Goal: Information Seeking & Learning: Check status

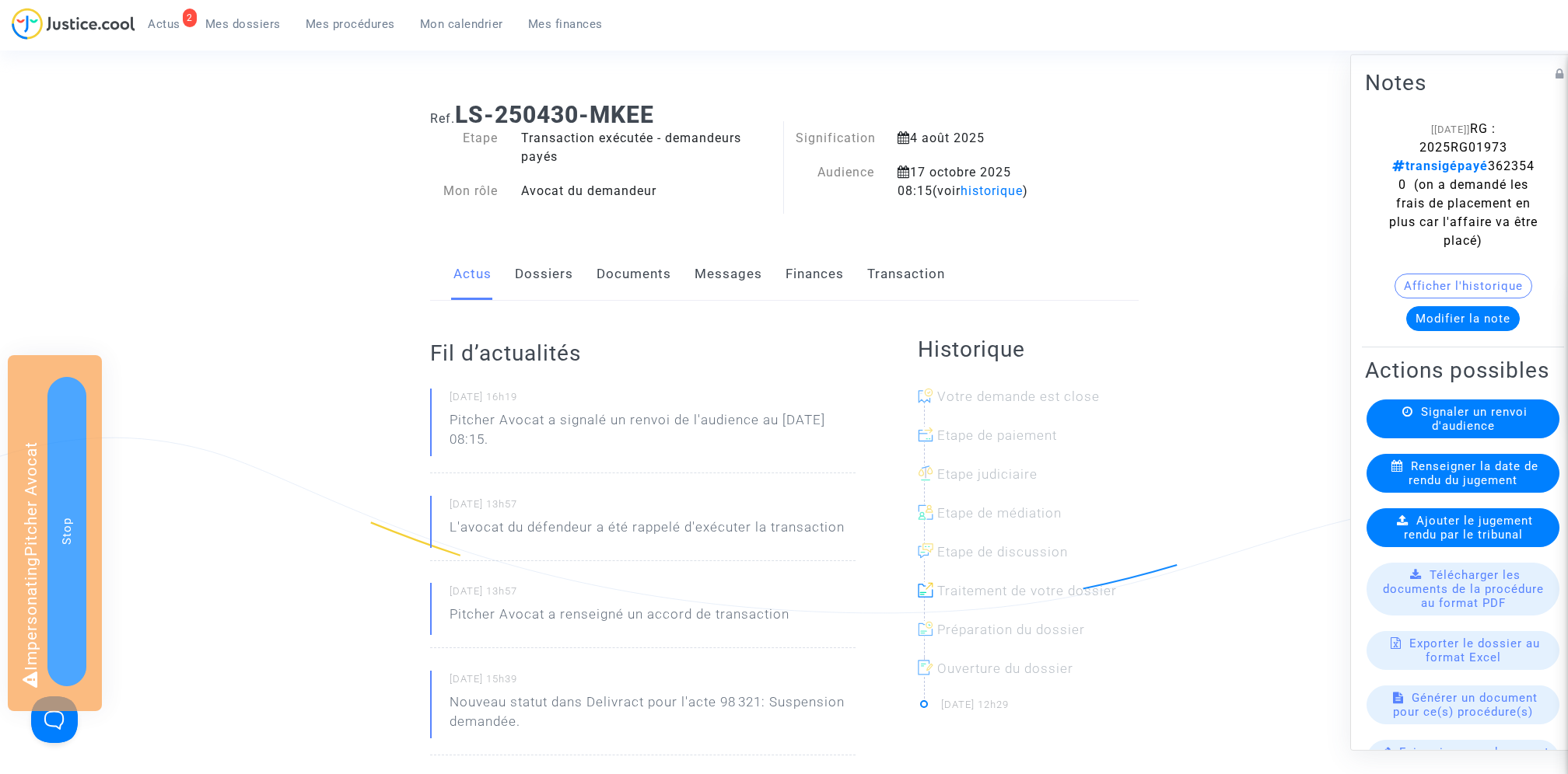
click at [812, 264] on link "Finances" at bounding box center [814, 274] width 58 height 52
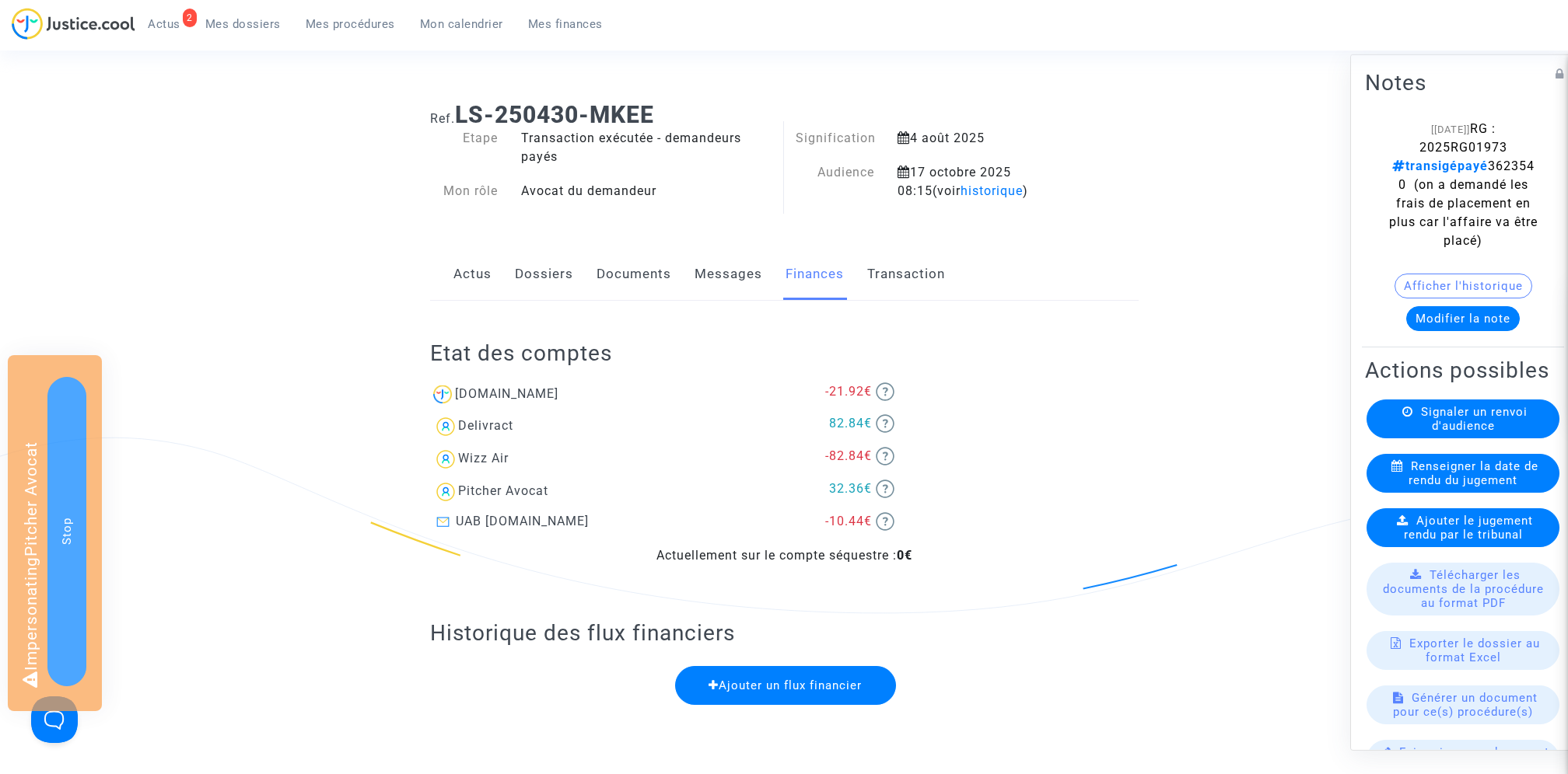
click at [473, 277] on link "Actus" at bounding box center [472, 274] width 38 height 52
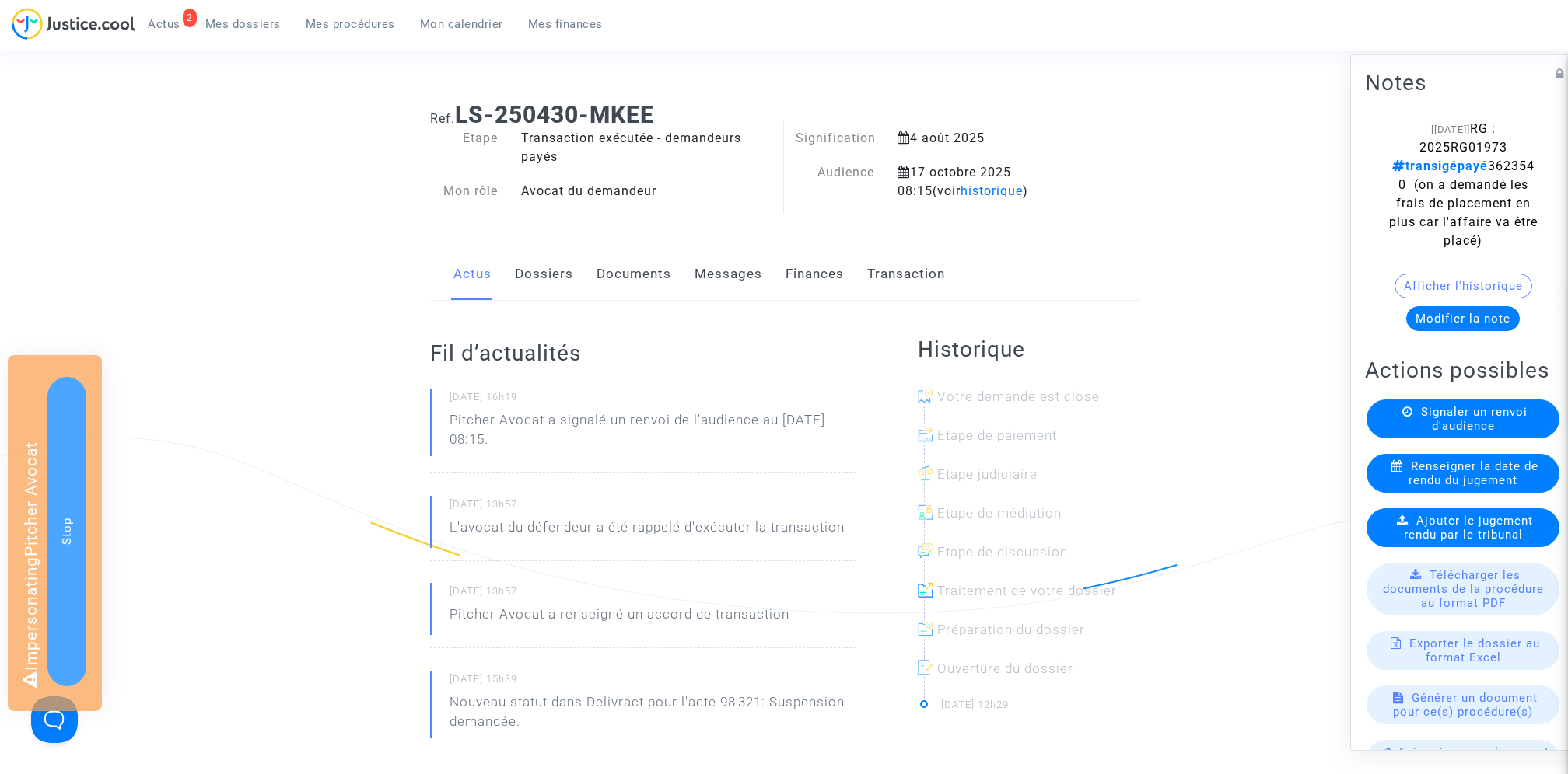
click at [560, 281] on link "Dossiers" at bounding box center [544, 274] width 58 height 52
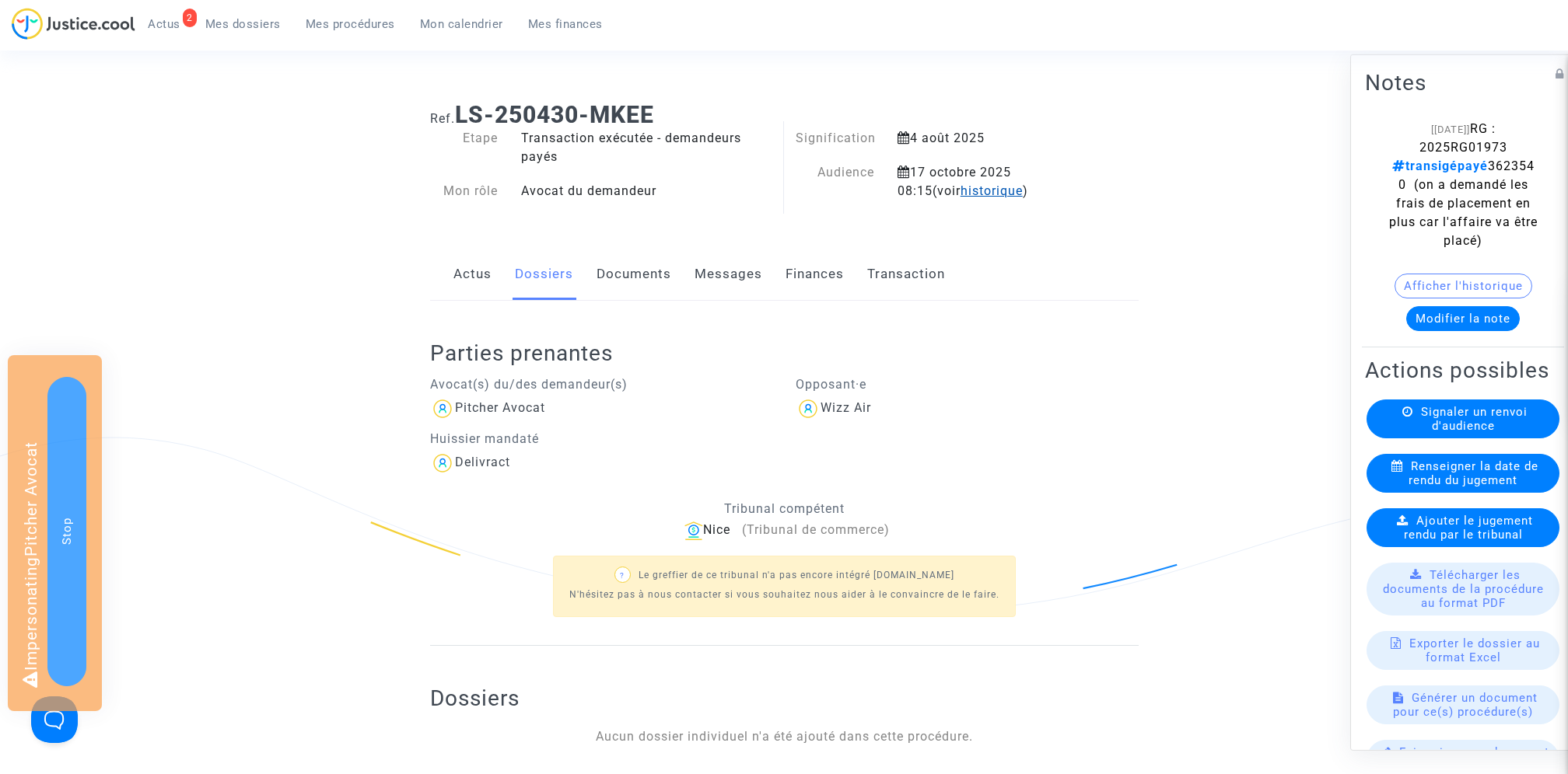
click at [962, 190] on span "historique" at bounding box center [992, 190] width 63 height 14
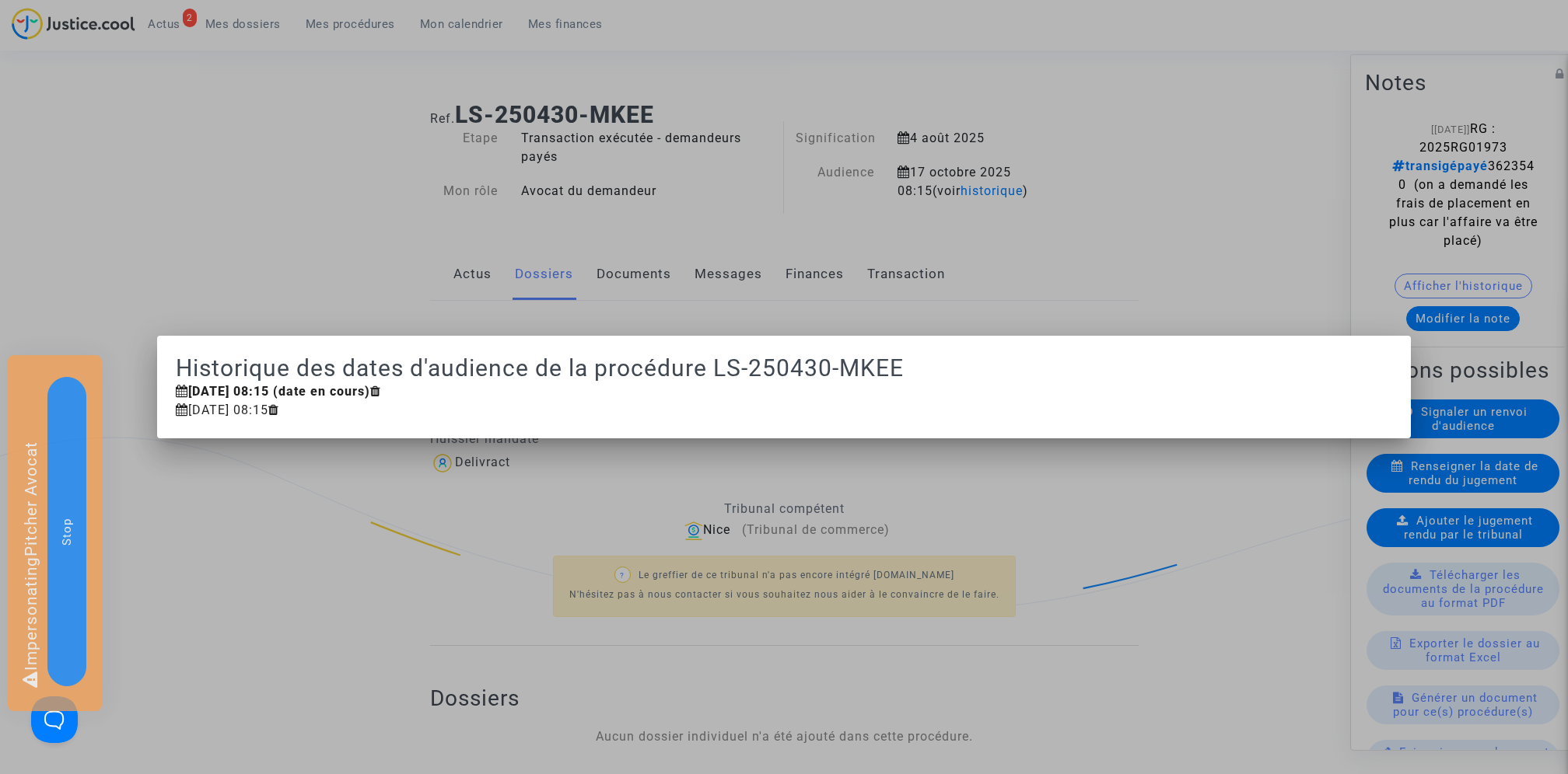
click at [731, 216] on div at bounding box center [784, 387] width 1568 height 774
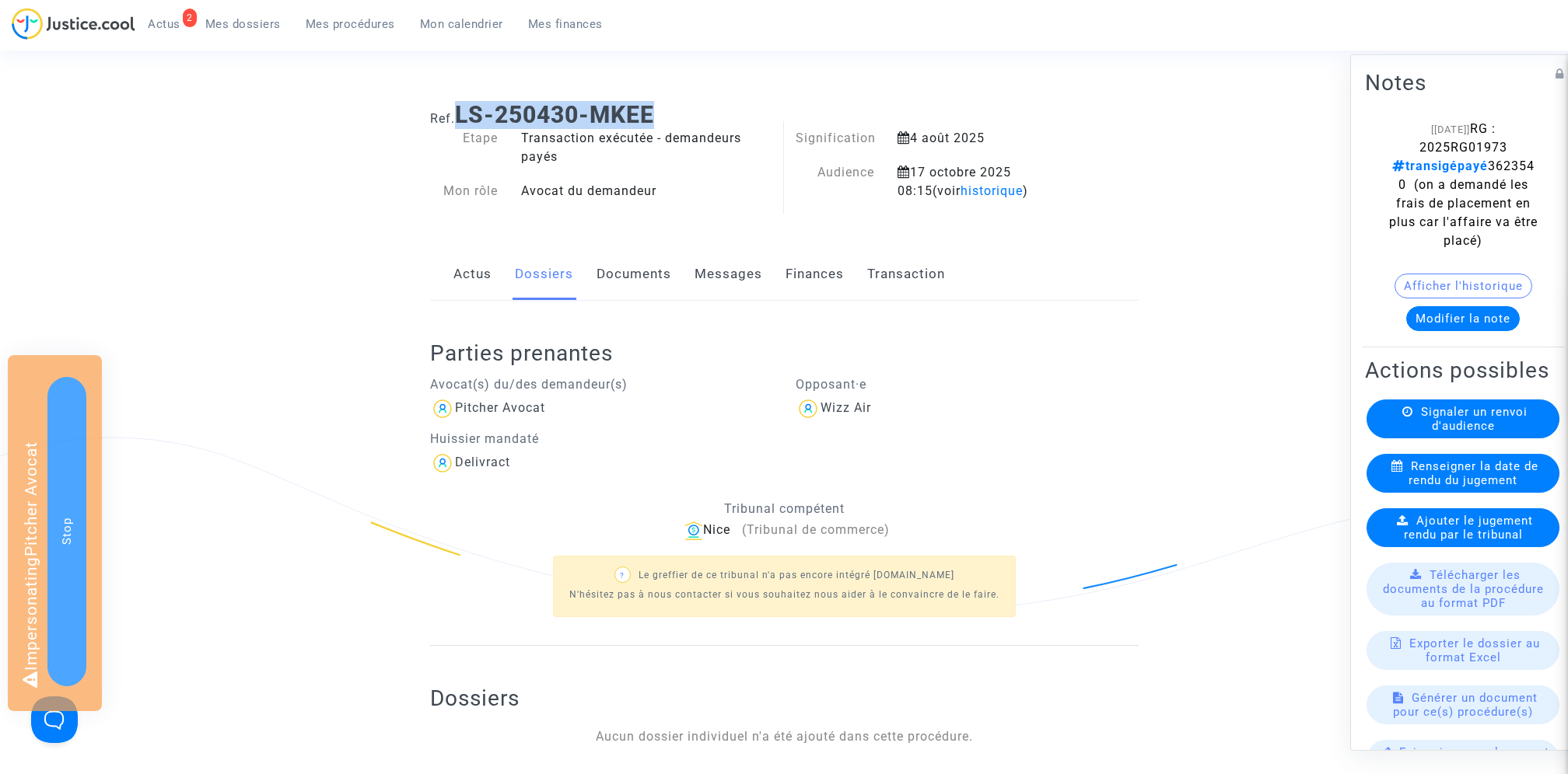
drag, startPoint x: 462, startPoint y: 112, endPoint x: 738, endPoint y: 117, distance: 276.0
click at [738, 117] on h1 "Ref. LS-250430-MKEE" at bounding box center [784, 115] width 708 height 28
copy b "LS-250430-MKEE"
click at [1445, 144] on span "RG : 2025RG01973 transigépayé 3623540 (on a demandé les frais de placement en p…" at bounding box center [1463, 185] width 149 height 127
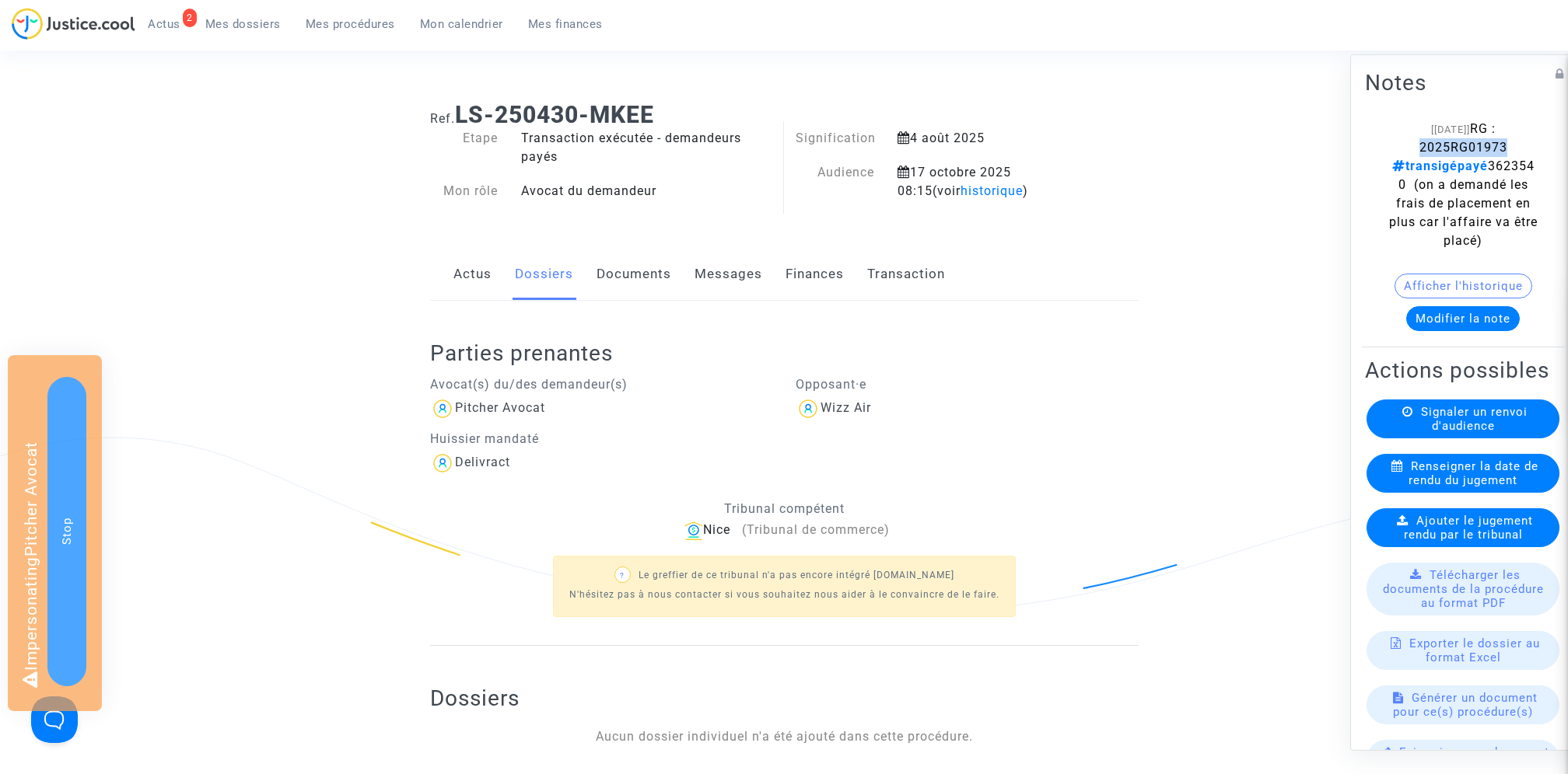
click at [1445, 144] on span "RG : 2025RG01973 transigépayé 3623540 (on a demandé les frais de placement en p…" at bounding box center [1463, 185] width 149 height 127
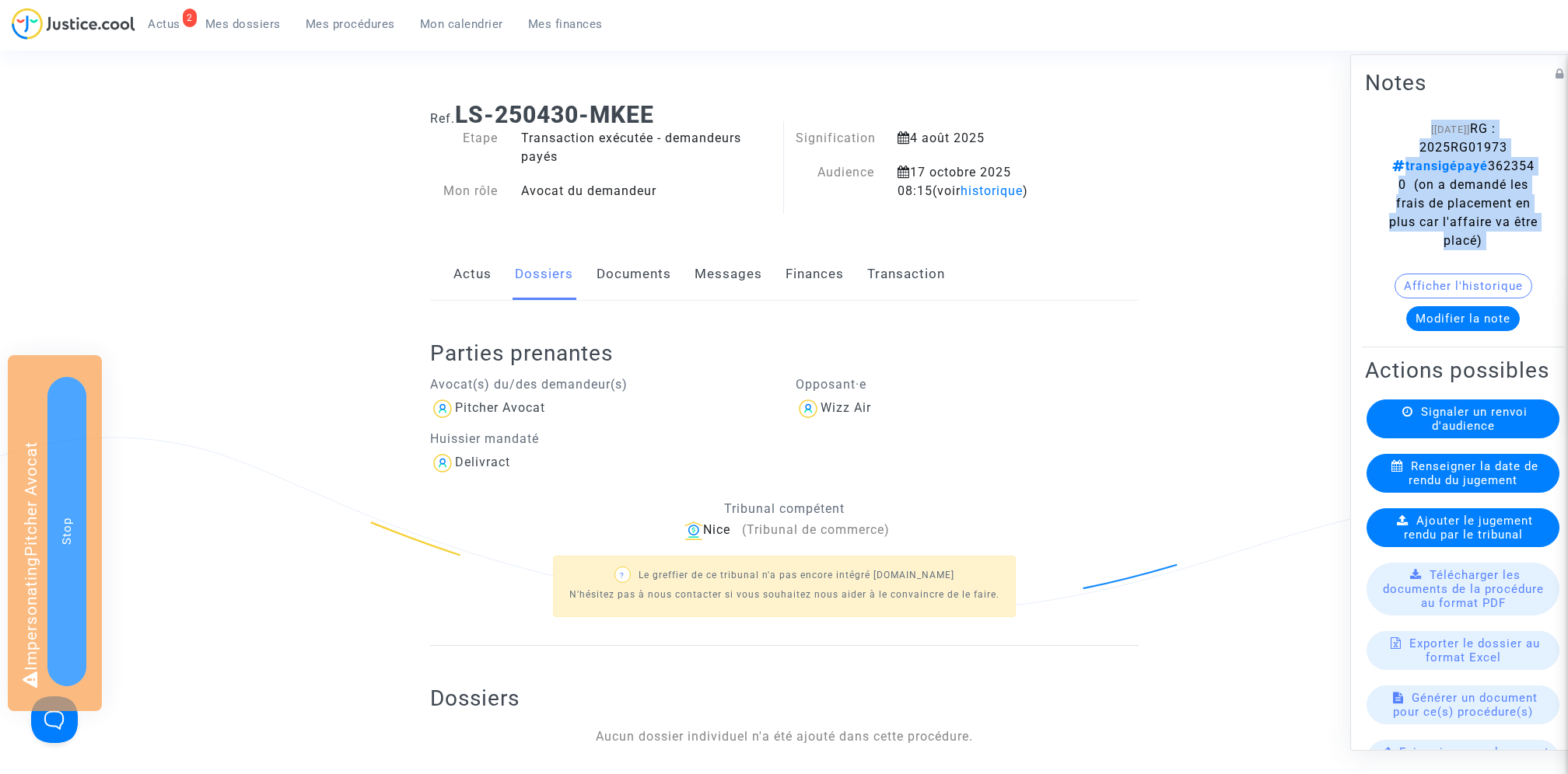
click at [1445, 144] on span "RG : 2025RG01973 transigépayé 3623540 (on a demandé les frais de placement en p…" at bounding box center [1463, 185] width 149 height 127
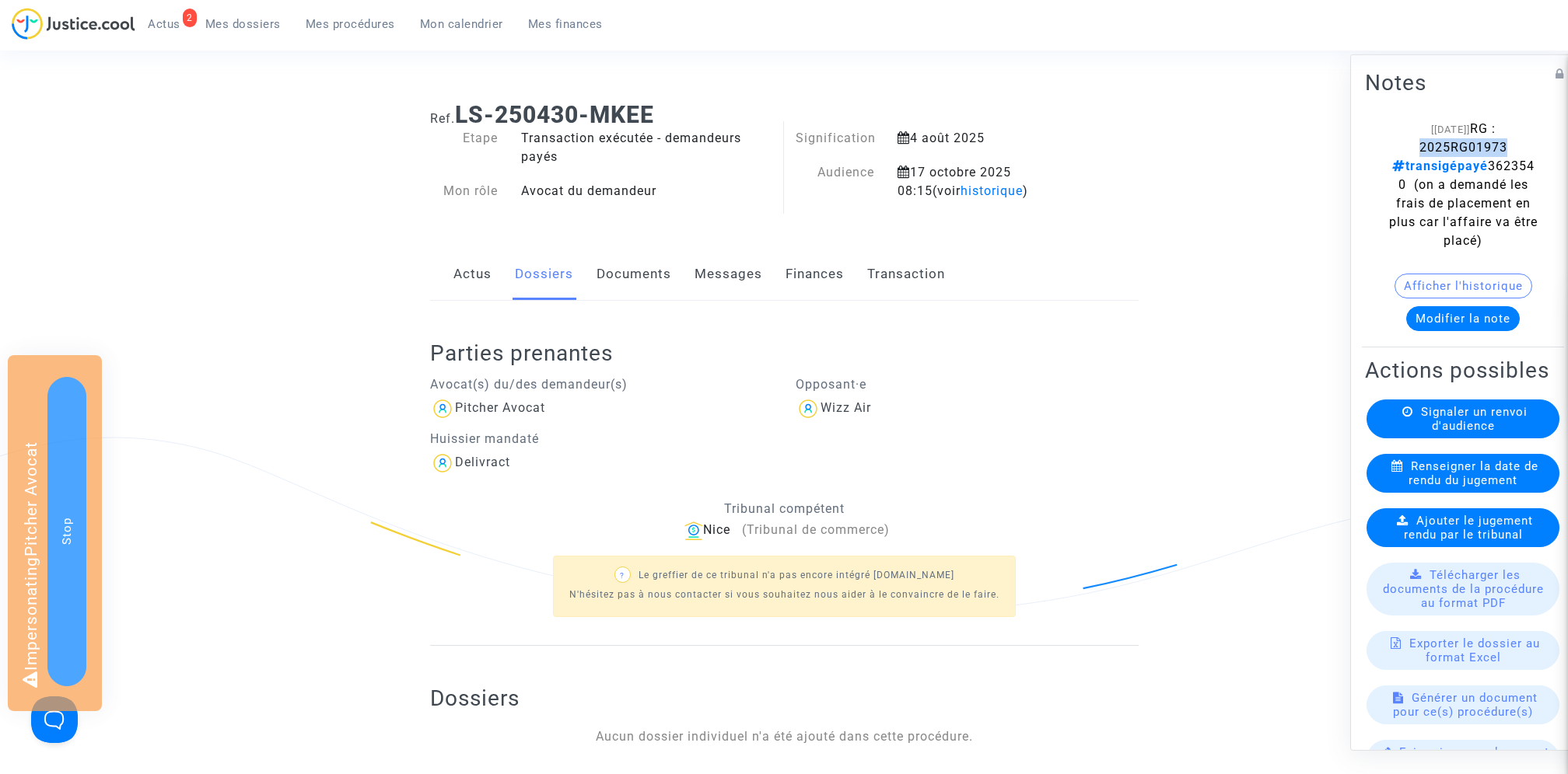
drag, startPoint x: 1422, startPoint y: 144, endPoint x: 1532, endPoint y: 144, distance: 110.0
click at [1532, 144] on div "[10/09/2025] RG : 2025RG01973 transigépayé 3623540 (on a demandé les frais de p…" at bounding box center [1462, 185] width 150 height 131
copy span "2025RG01973"
click at [811, 269] on link "Finances" at bounding box center [814, 274] width 58 height 52
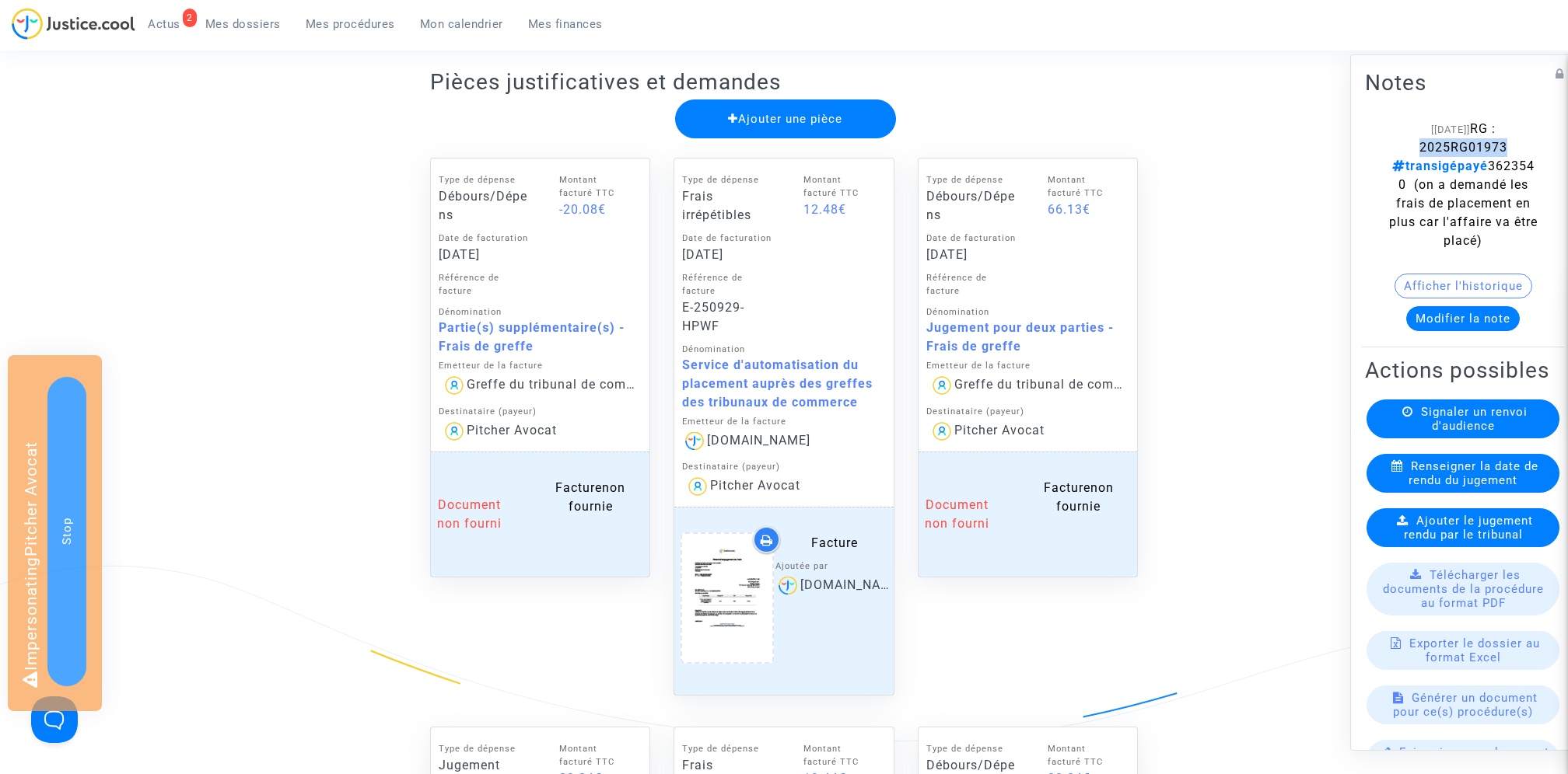
scroll to position [519, 0]
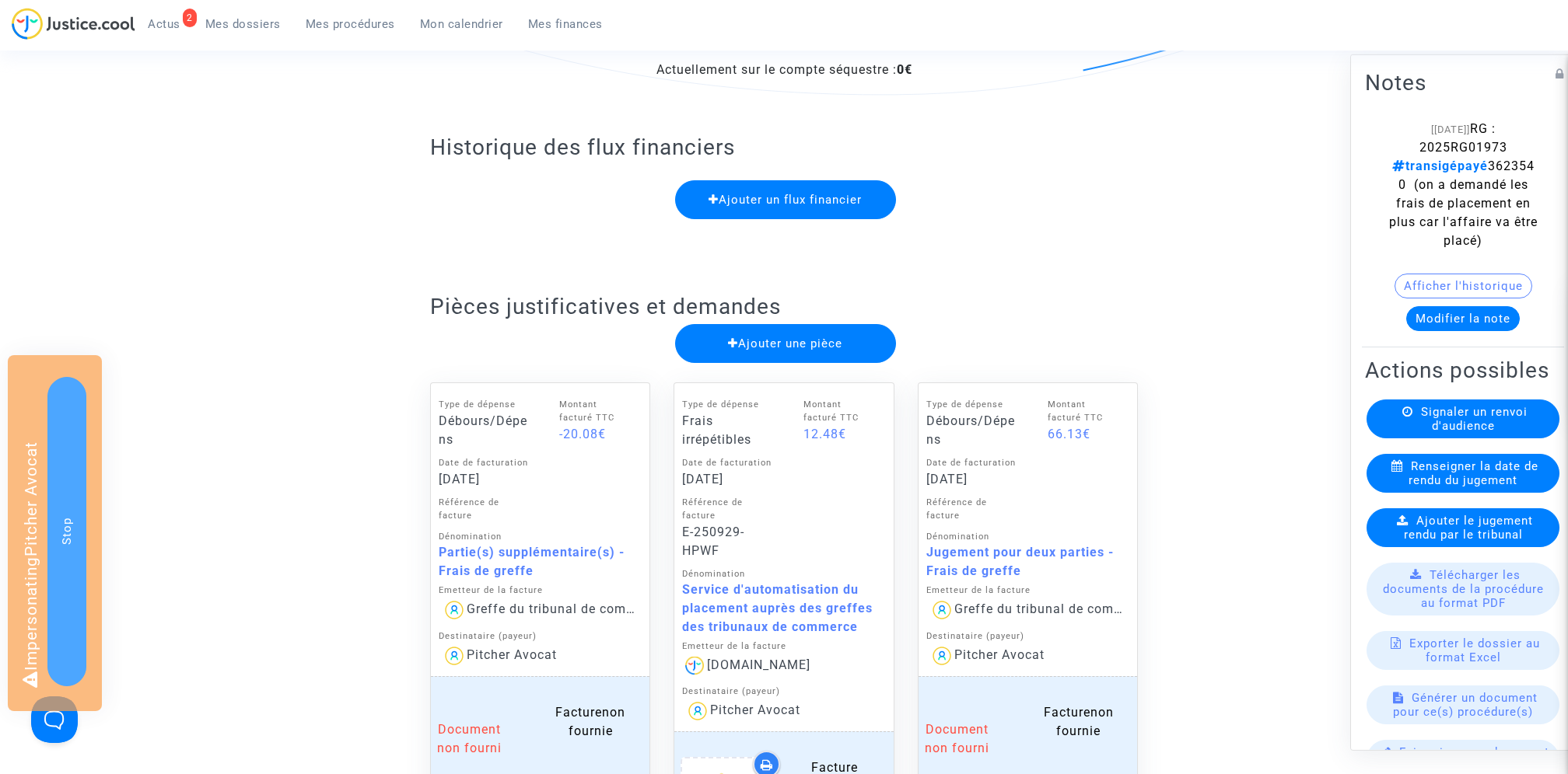
click at [478, 541] on div "Dénomination" at bounding box center [540, 537] width 204 height 14
click div "Dénomination"
click div "Partie(s) supplémentaire(s) - Frais de greffe"
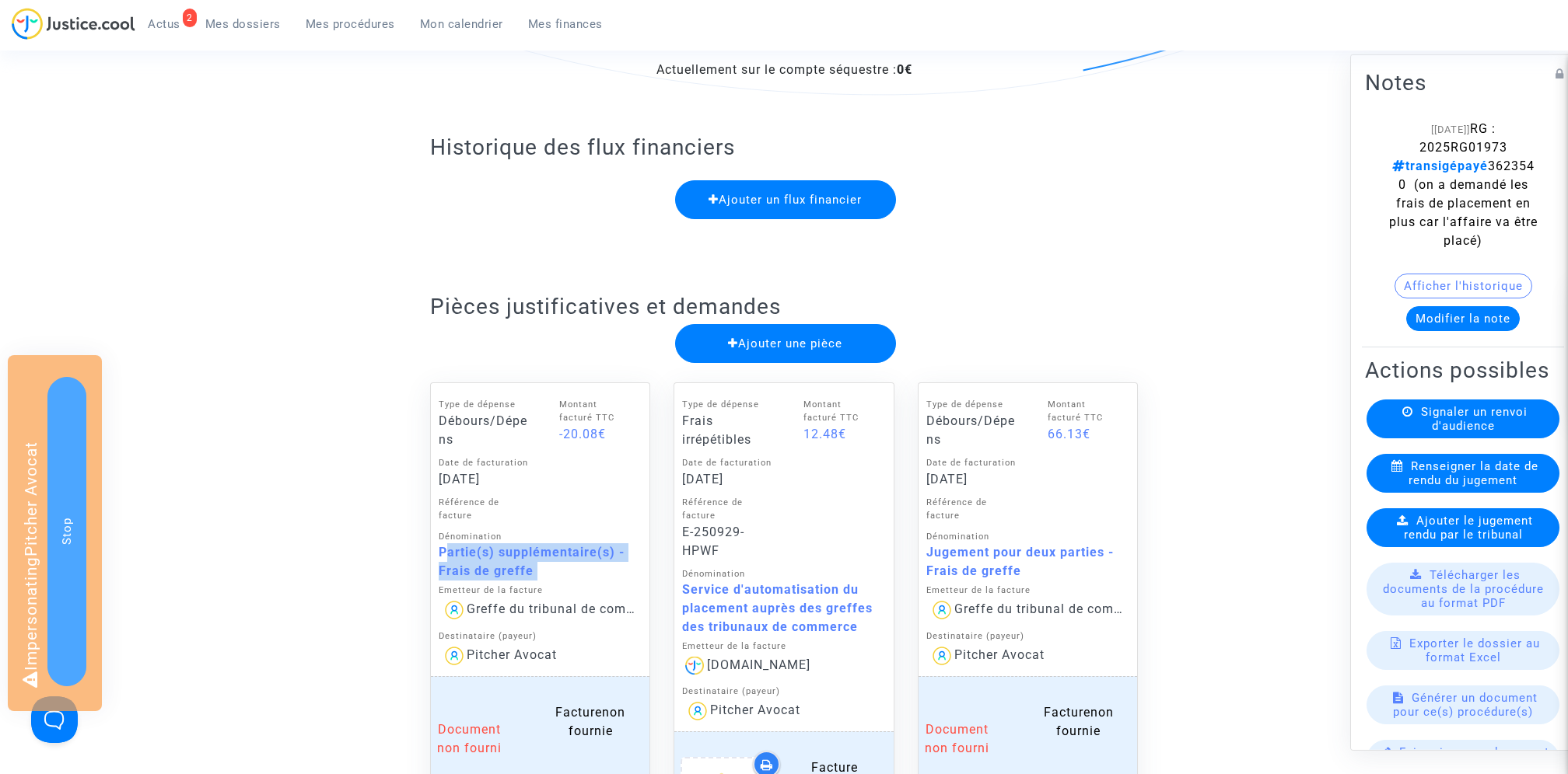
click div "Partie(s) supplémentaire(s) - Frais de greffe"
copy div "Partie(s) supplémentaire(s) - Frais de greffe"
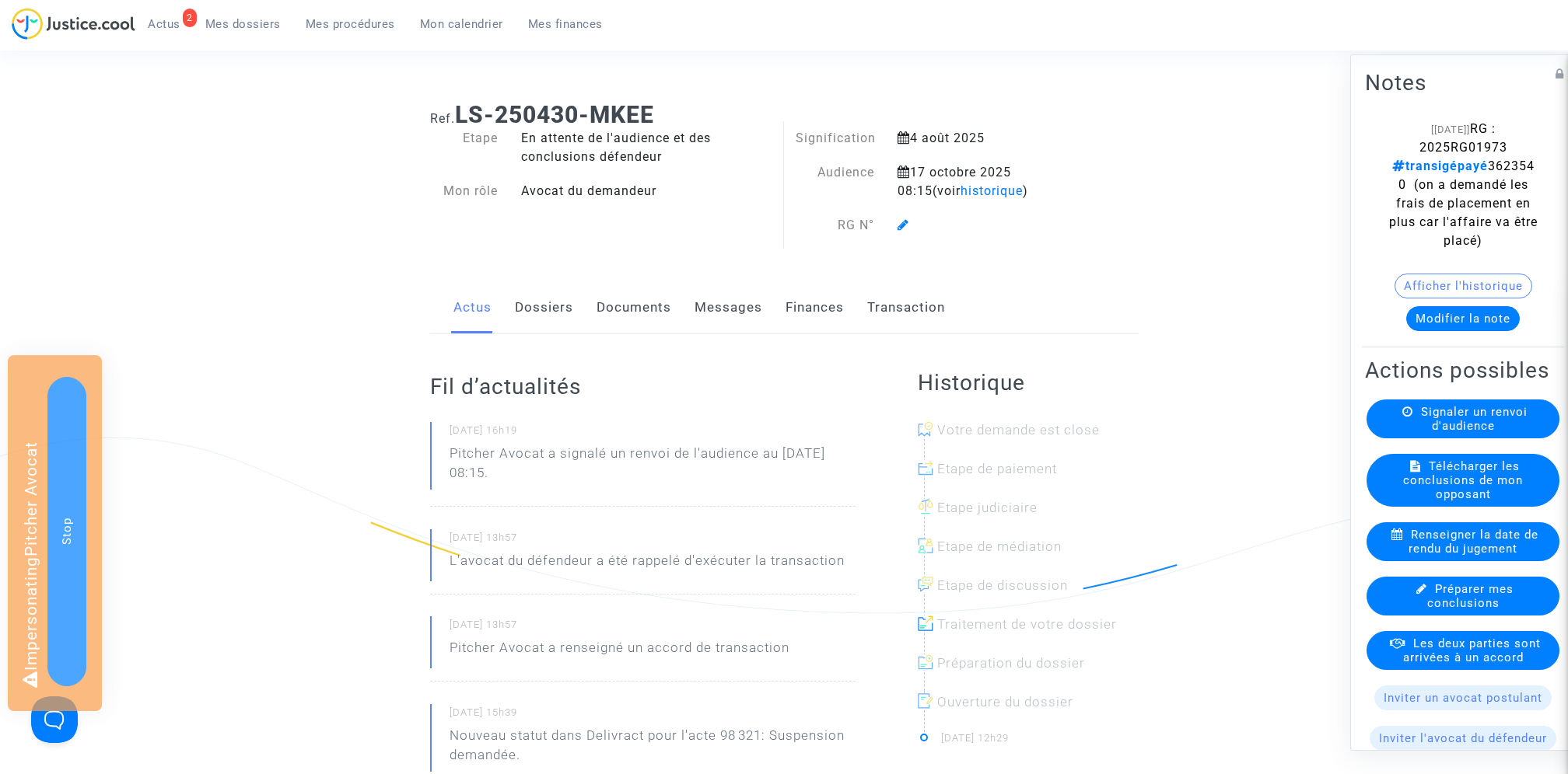
click at [843, 315] on div "Actus Dossiers Documents Messages Finances Transaction" at bounding box center [784, 308] width 708 height 52
click at [825, 314] on link "Finances" at bounding box center [814, 308] width 58 height 52
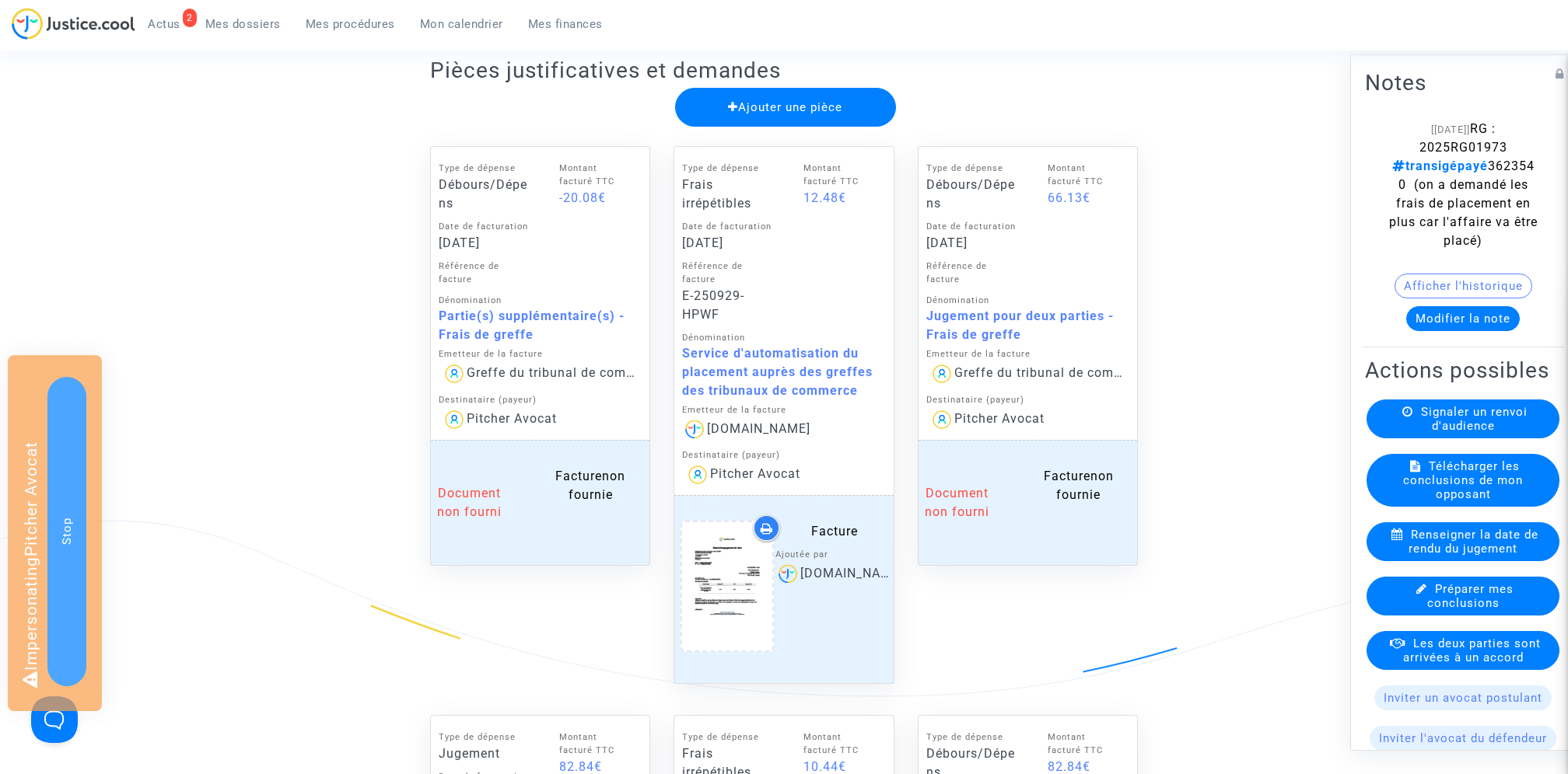
scroll to position [762, 0]
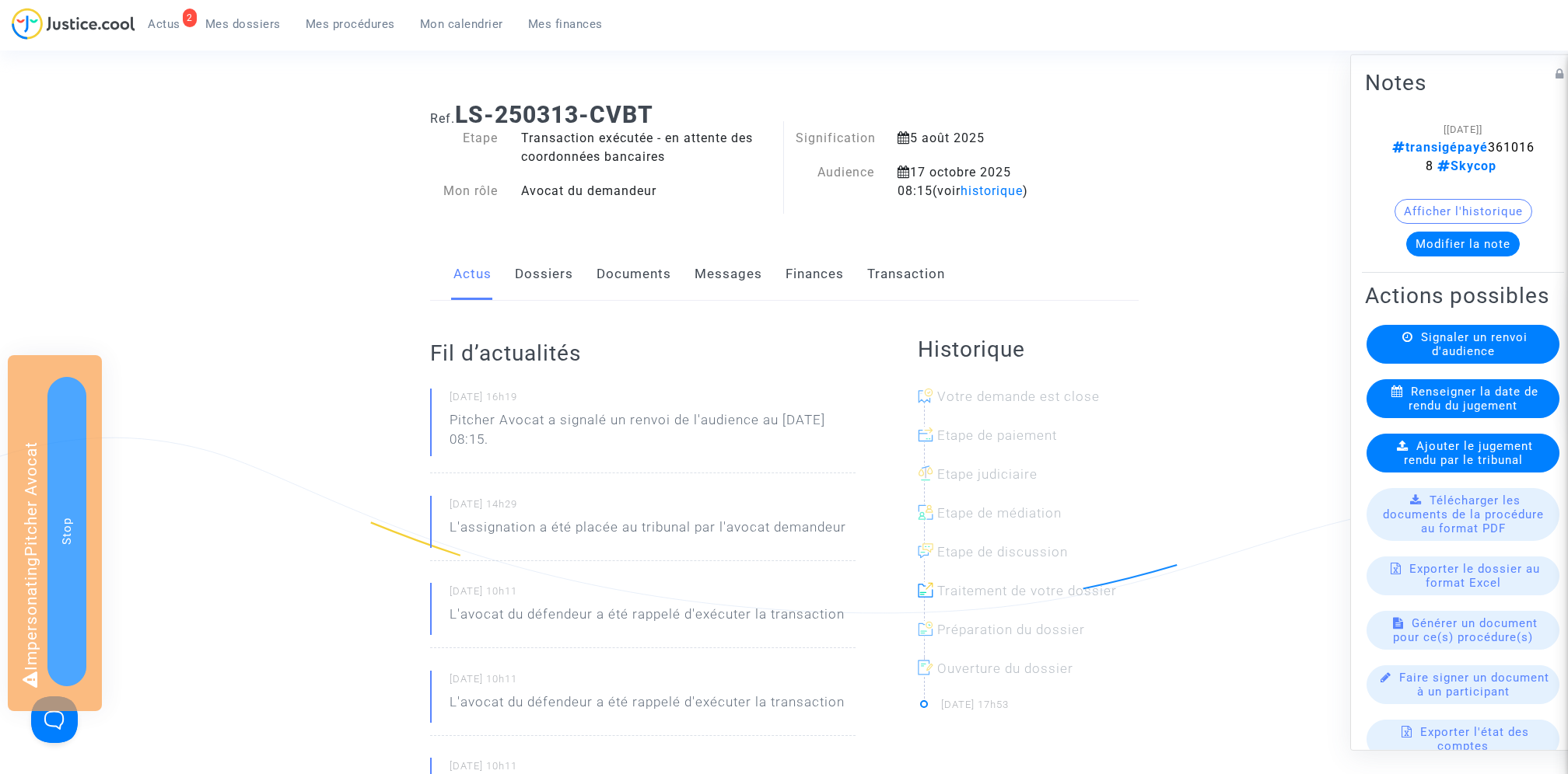
click at [820, 268] on link "Finances" at bounding box center [814, 274] width 58 height 52
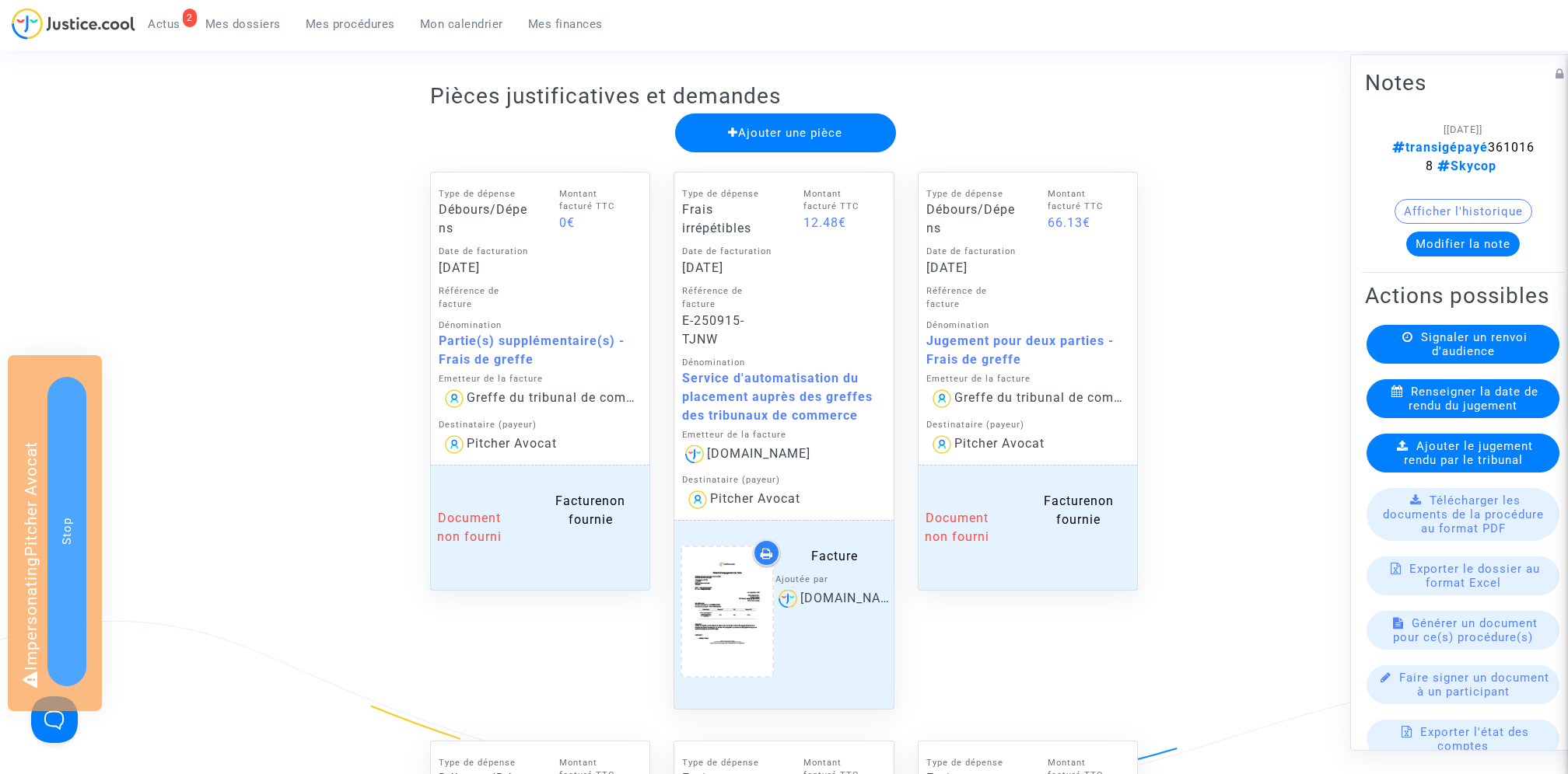
scroll to position [833, 0]
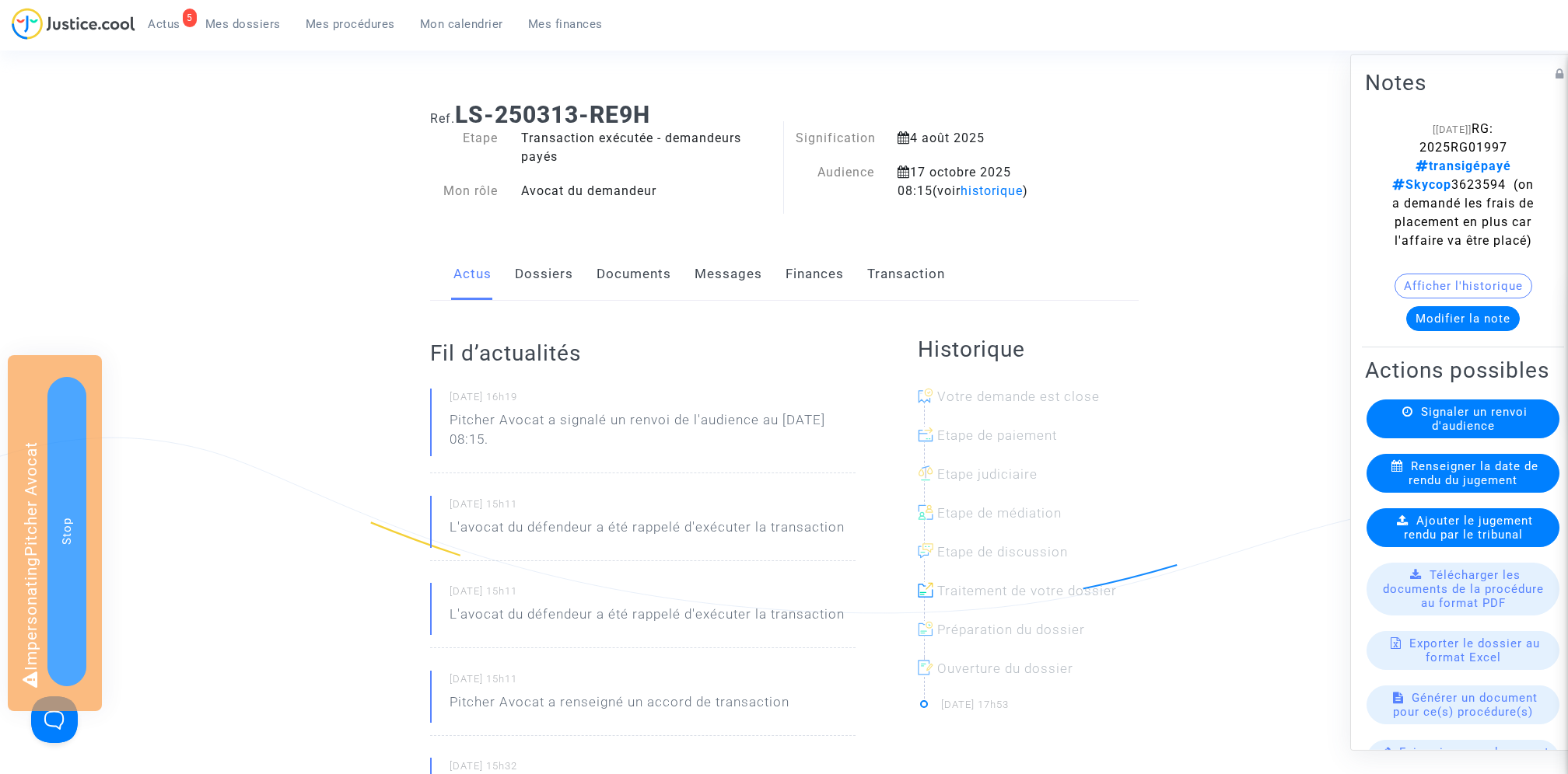
click at [1437, 143] on span "RG: 2025RG01997 transigépayé Skycop 3623594 (on a demandé les frais de placemen…" at bounding box center [1462, 185] width 141 height 127
copy span "2025RG01997"
click at [1487, 146] on span "RG : 2025RG01976 transigépayé 3623542 (on a demandé les frais de placement en p…" at bounding box center [1463, 185] width 149 height 127
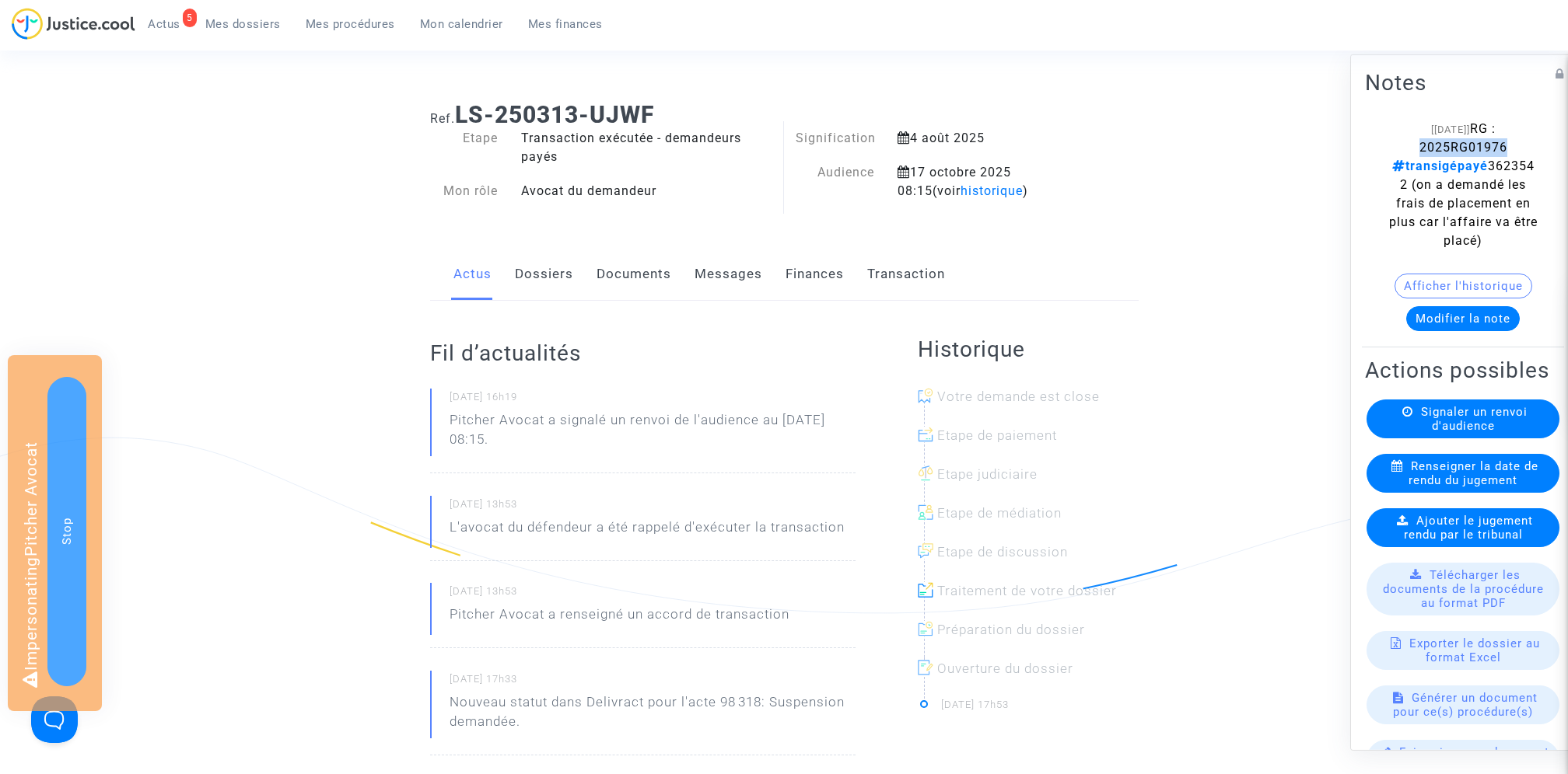
copy span "2025RG01976"
drag, startPoint x: 465, startPoint y: 114, endPoint x: 772, endPoint y: 114, distance: 307.0
click at [772, 114] on h1 "Ref. LS-250313-UJWF" at bounding box center [784, 115] width 708 height 28
copy b "LS-250313-UJWF"
drag, startPoint x: 460, startPoint y: 105, endPoint x: 718, endPoint y: 105, distance: 258.0
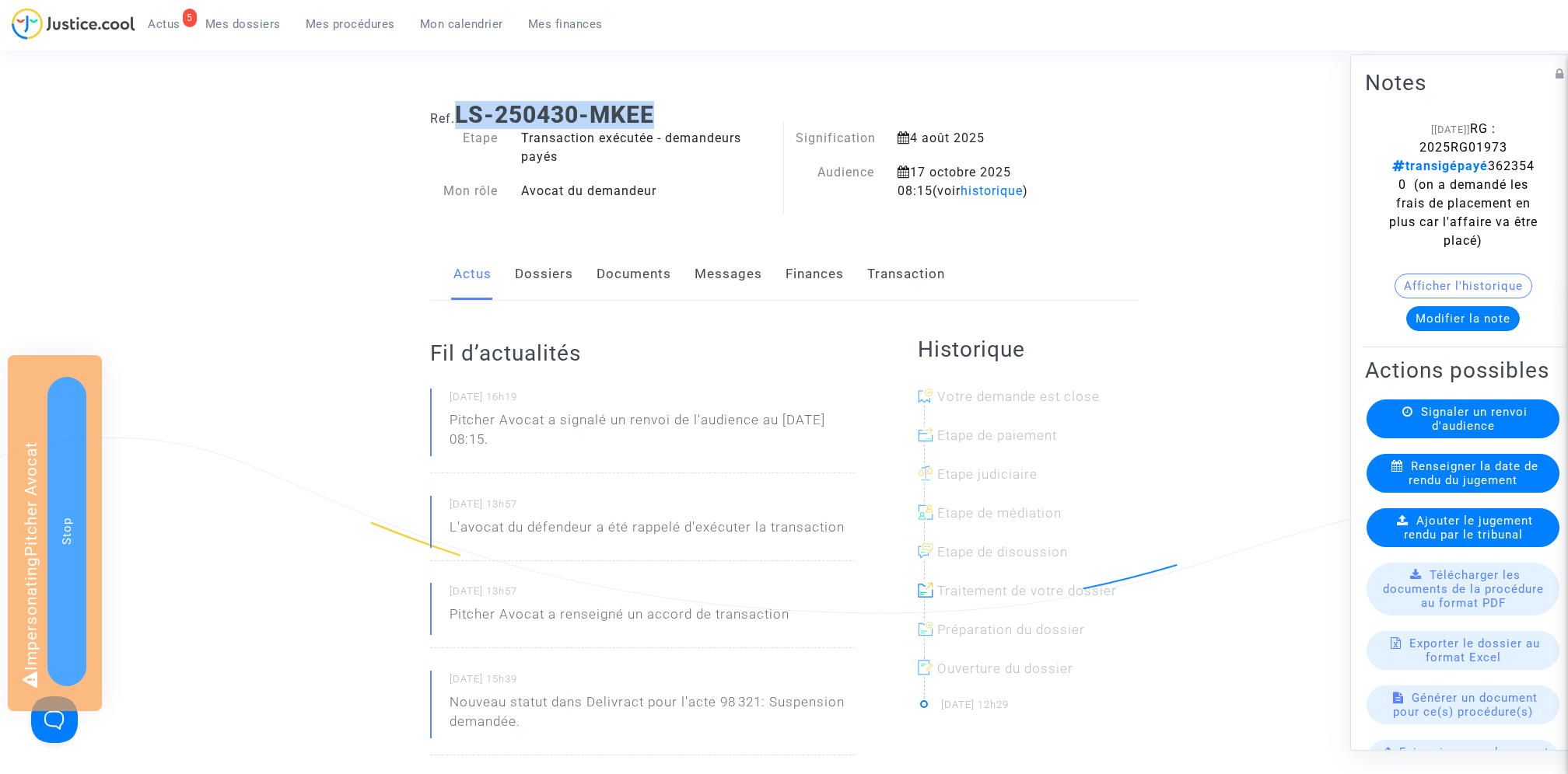
click at [718, 105] on h1 "Ref. LS-250430-MKEE" at bounding box center [784, 115] width 708 height 28
copy b "LS-250430-MKEE"
click at [1445, 149] on span "RG : 2025RG01973 transigépayé 3623540 (on a demandé les frais de placement en p…" at bounding box center [1463, 185] width 149 height 127
copy span "2025RG01973"
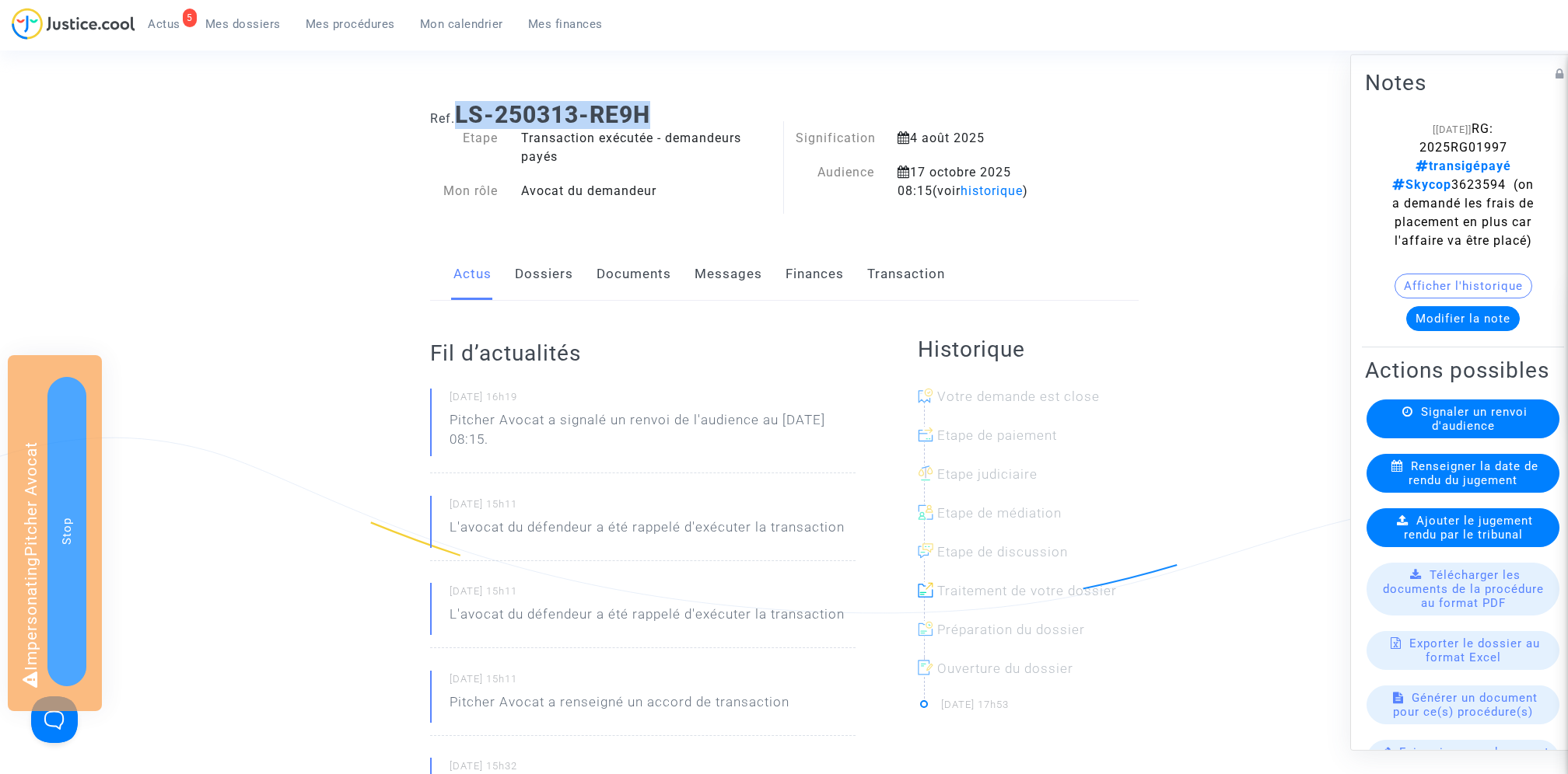
drag, startPoint x: 661, startPoint y: 107, endPoint x: 459, endPoint y: 112, distance: 202.1
click at [459, 112] on h1 "Ref. LS-250313-RE9H" at bounding box center [784, 115] width 708 height 28
copy b "LS-250313-RE9H"
drag, startPoint x: 459, startPoint y: 118, endPoint x: 707, endPoint y: 108, distance: 248.2
click at [708, 109] on h1 "Ref. LS-250313-UJWF" at bounding box center [784, 115] width 708 height 28
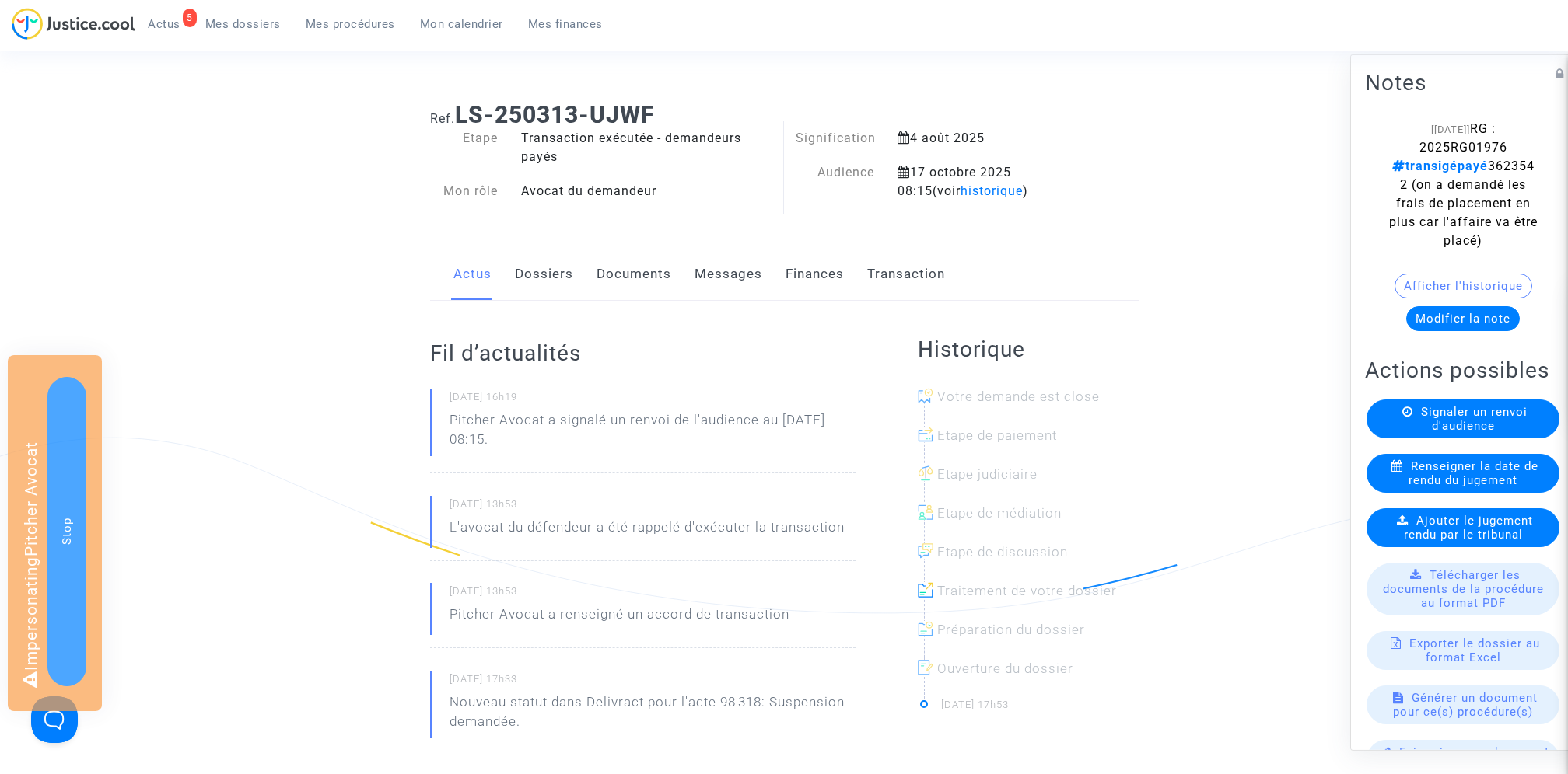
copy b "LS-250313-UJWF"
drag, startPoint x: 461, startPoint y: 117, endPoint x: 769, endPoint y: 112, distance: 308.0
click at [769, 113] on h1 "Ref. LS-250430-MKEE" at bounding box center [784, 115] width 708 height 28
copy b "LS-250430-MKEE"
click at [1483, 150] on span "RG : 2025RG01973 transigépayé 3623540 (on a demandé les frais de placement en p…" at bounding box center [1463, 185] width 149 height 127
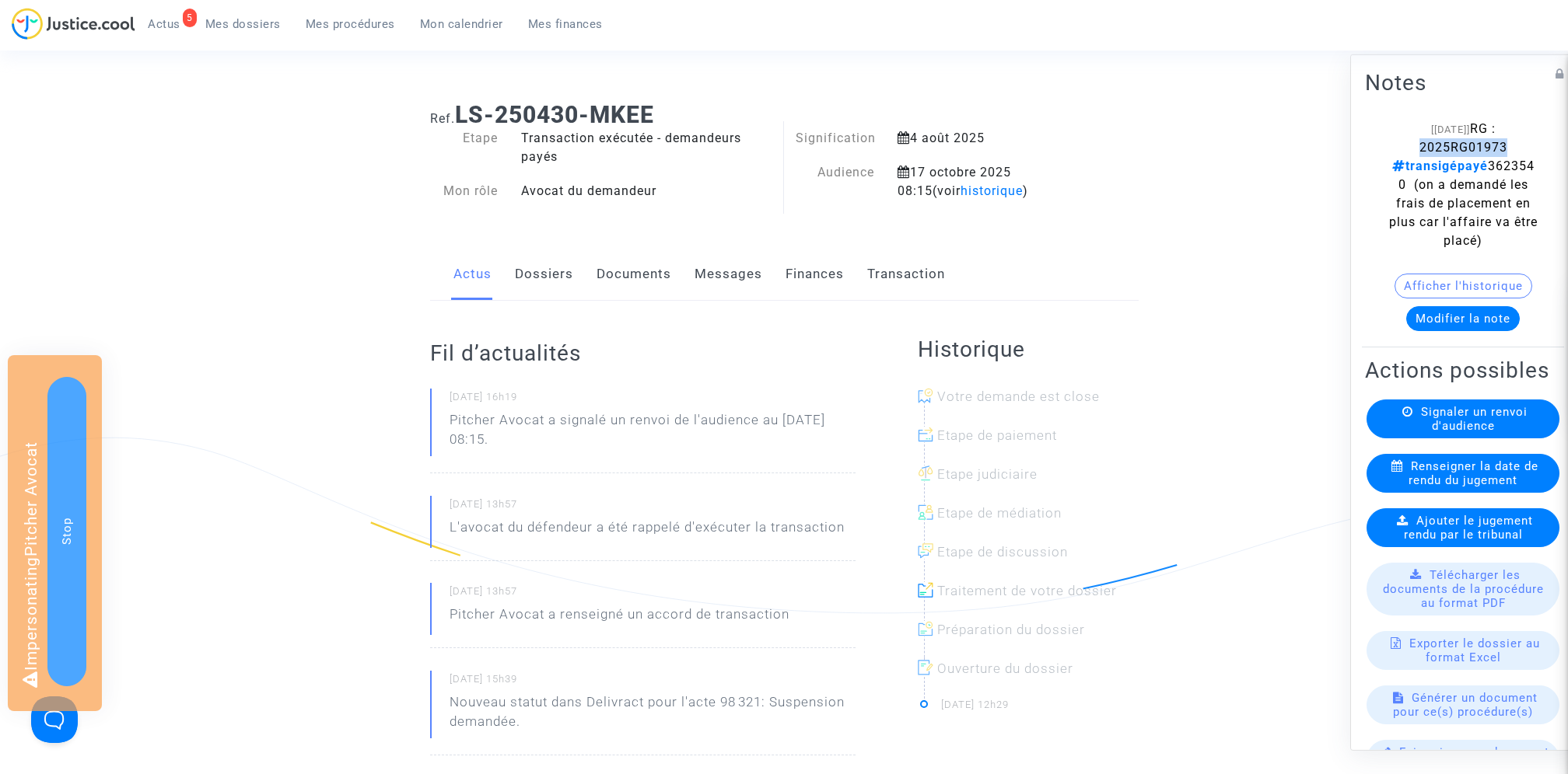
click at [1483, 150] on span "RG : 2025RG01973 transigépayé 3623540 (on a demandé les frais de placement en p…" at bounding box center [1463, 185] width 149 height 127
copy span "2025RG01973"
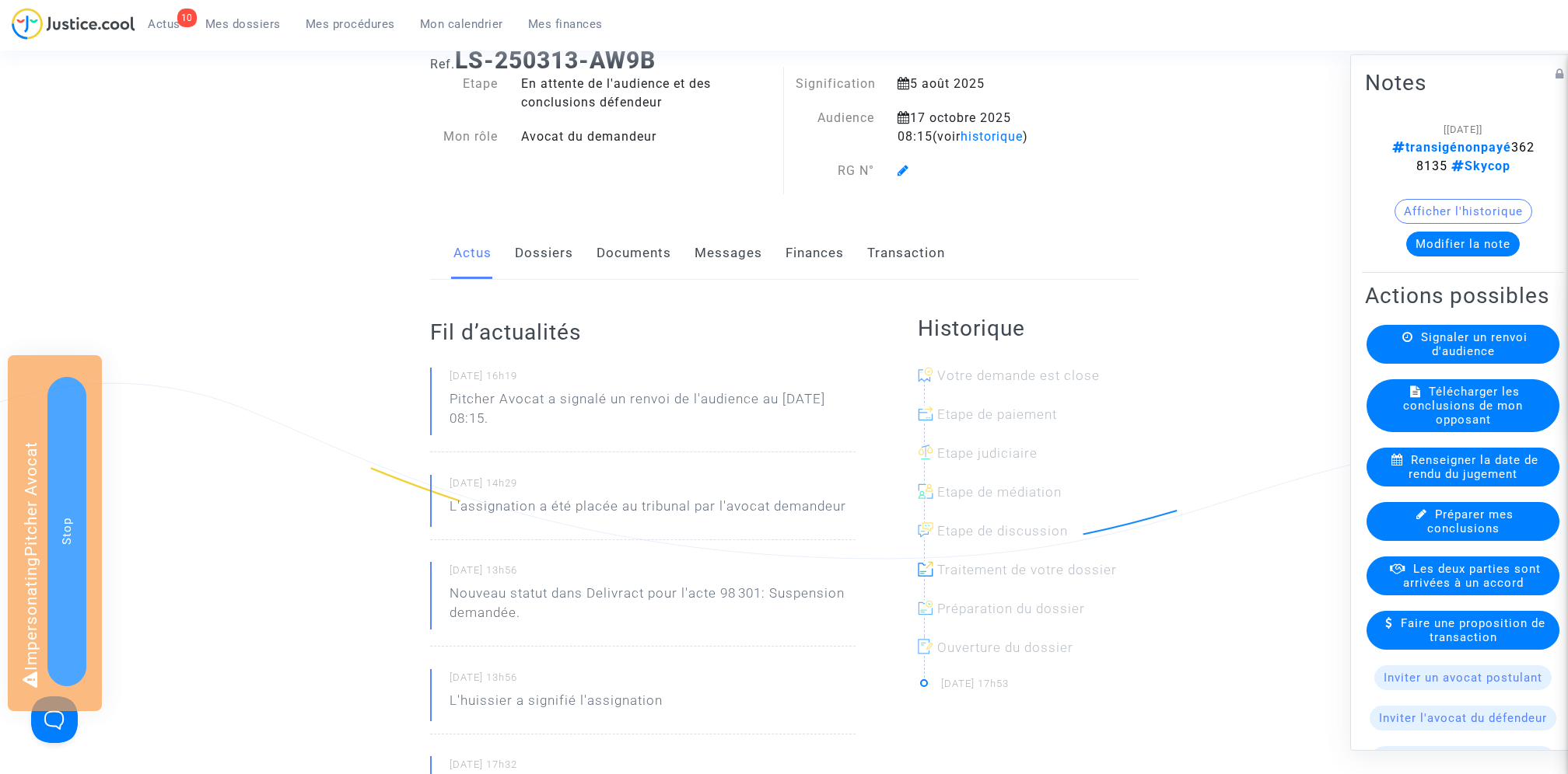
scroll to position [53, 0]
click at [637, 261] on link "Documents" at bounding box center [634, 254] width 74 height 52
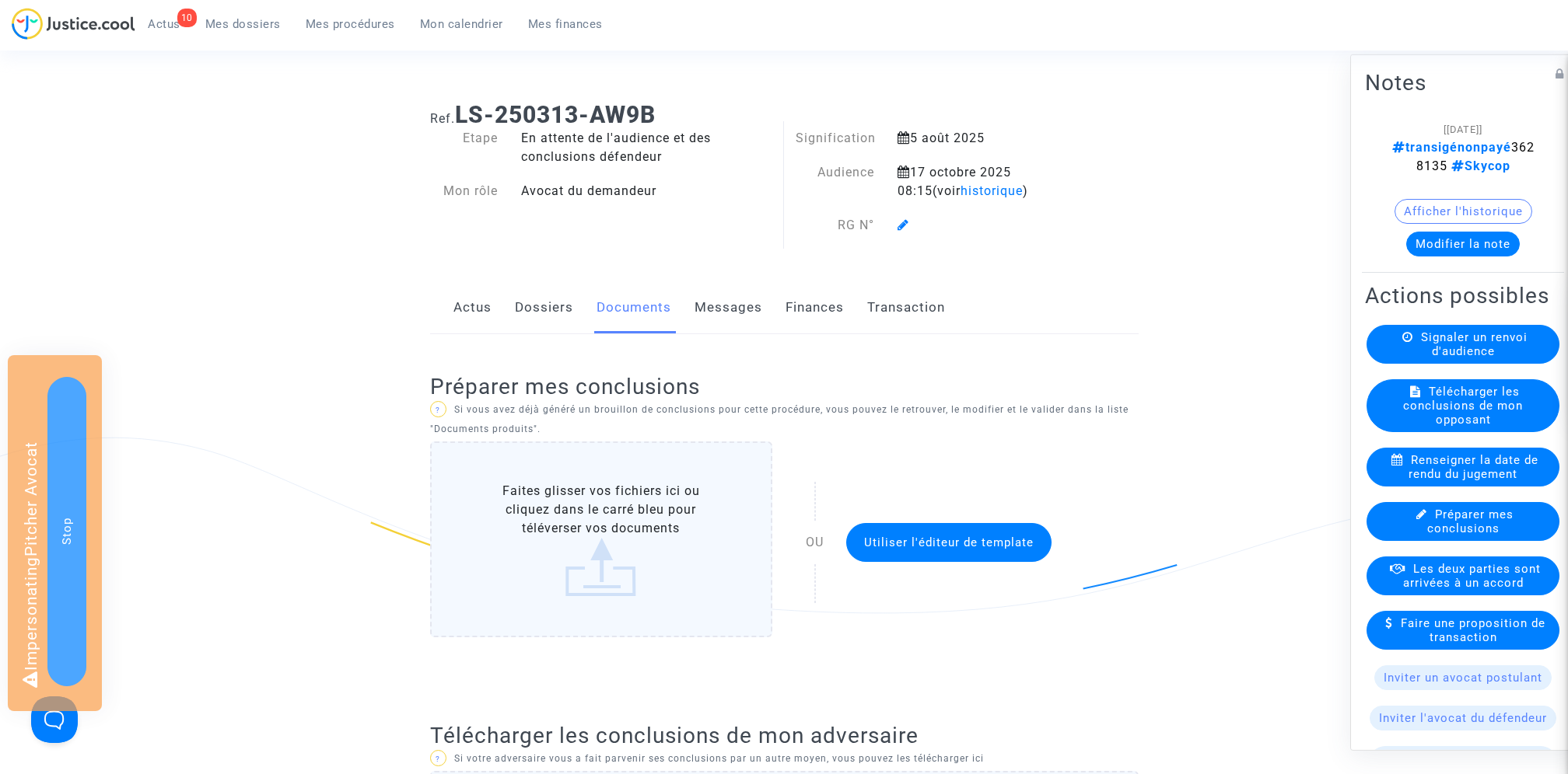
click at [1457, 209] on button "Afficher l'historique" at bounding box center [1463, 211] width 138 height 25
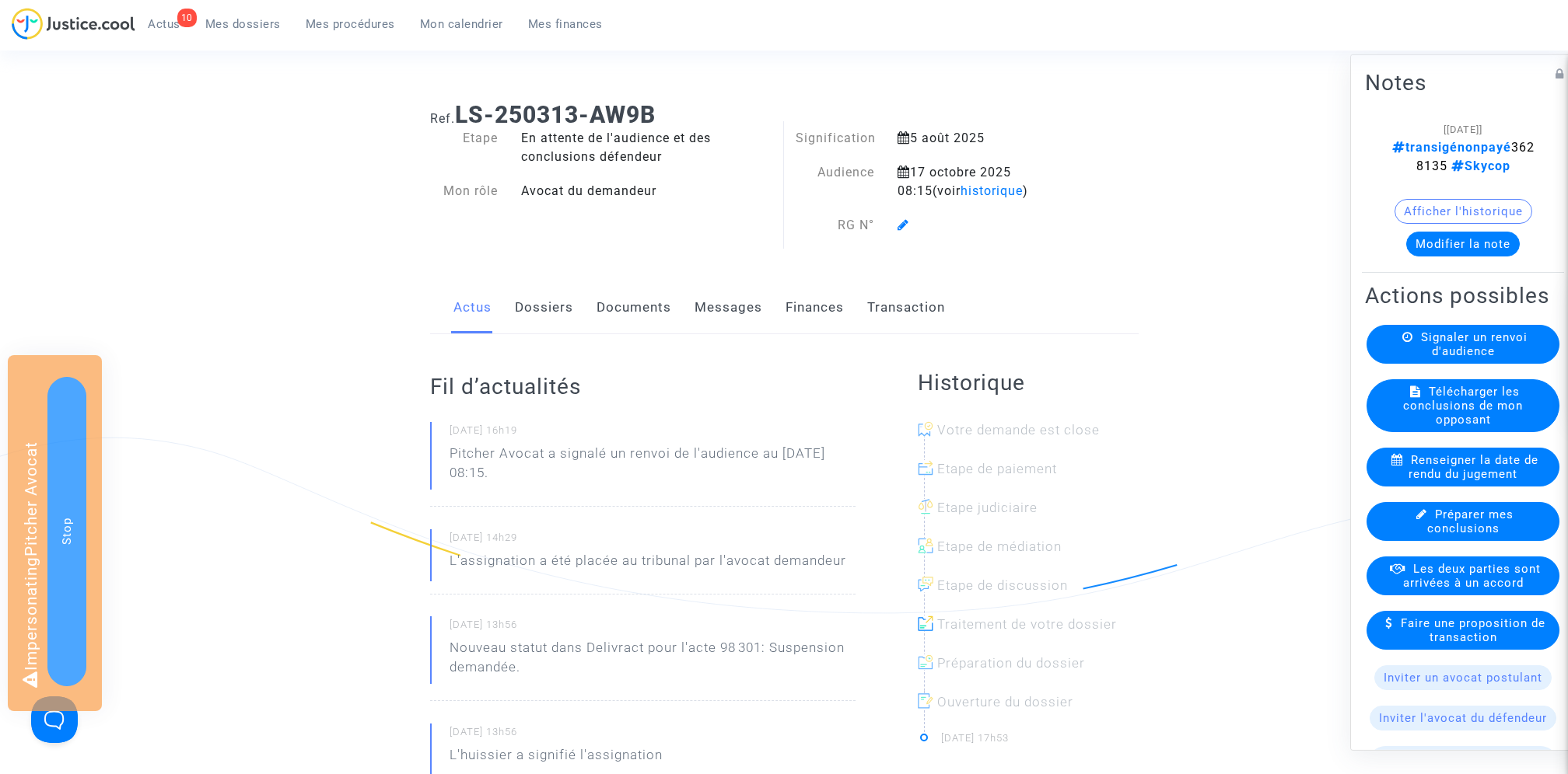
click at [814, 303] on link "Finances" at bounding box center [814, 308] width 58 height 52
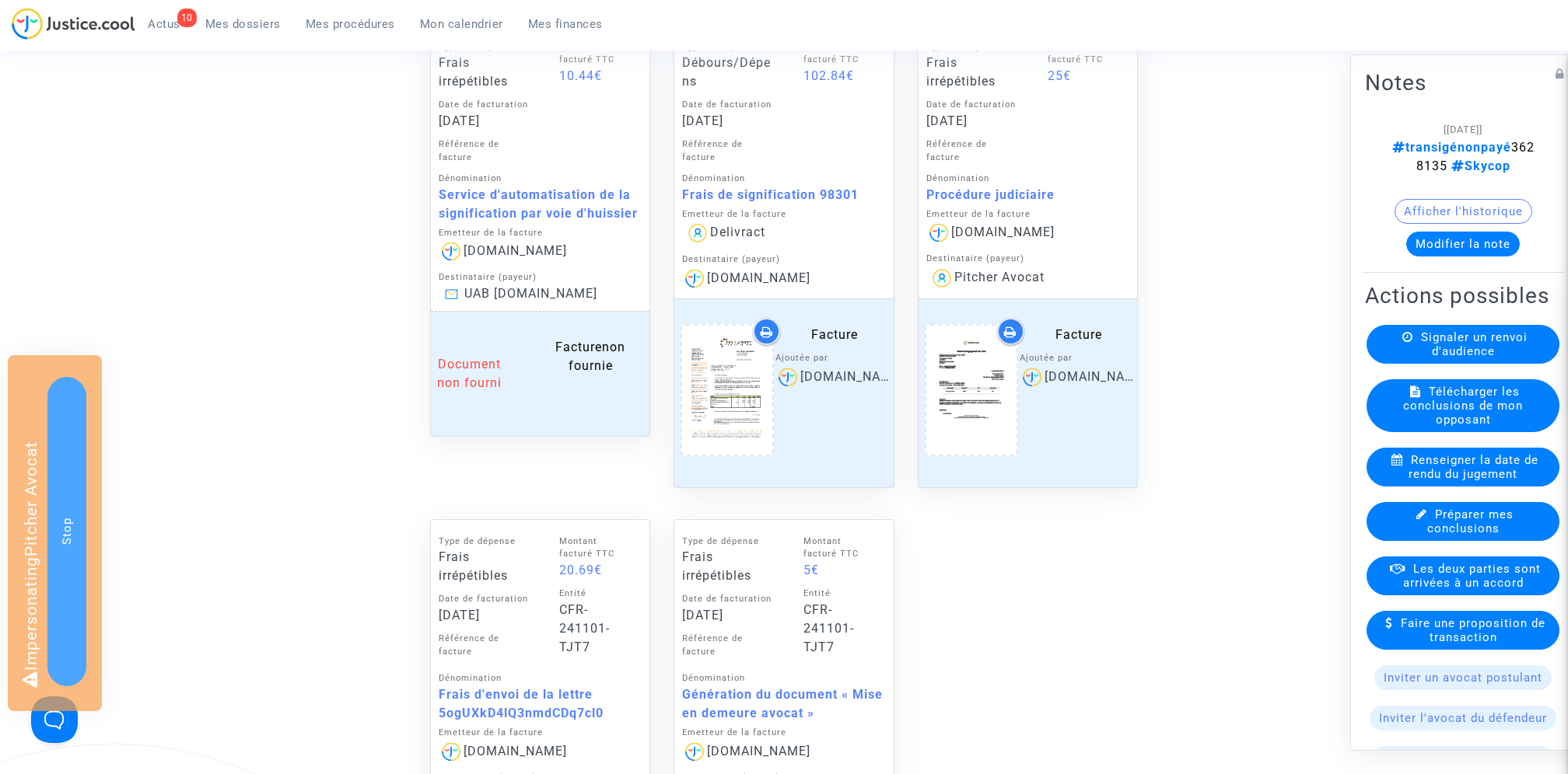
scroll to position [1438, 0]
click at [719, 389] on icon at bounding box center [728, 390] width 51 height 50
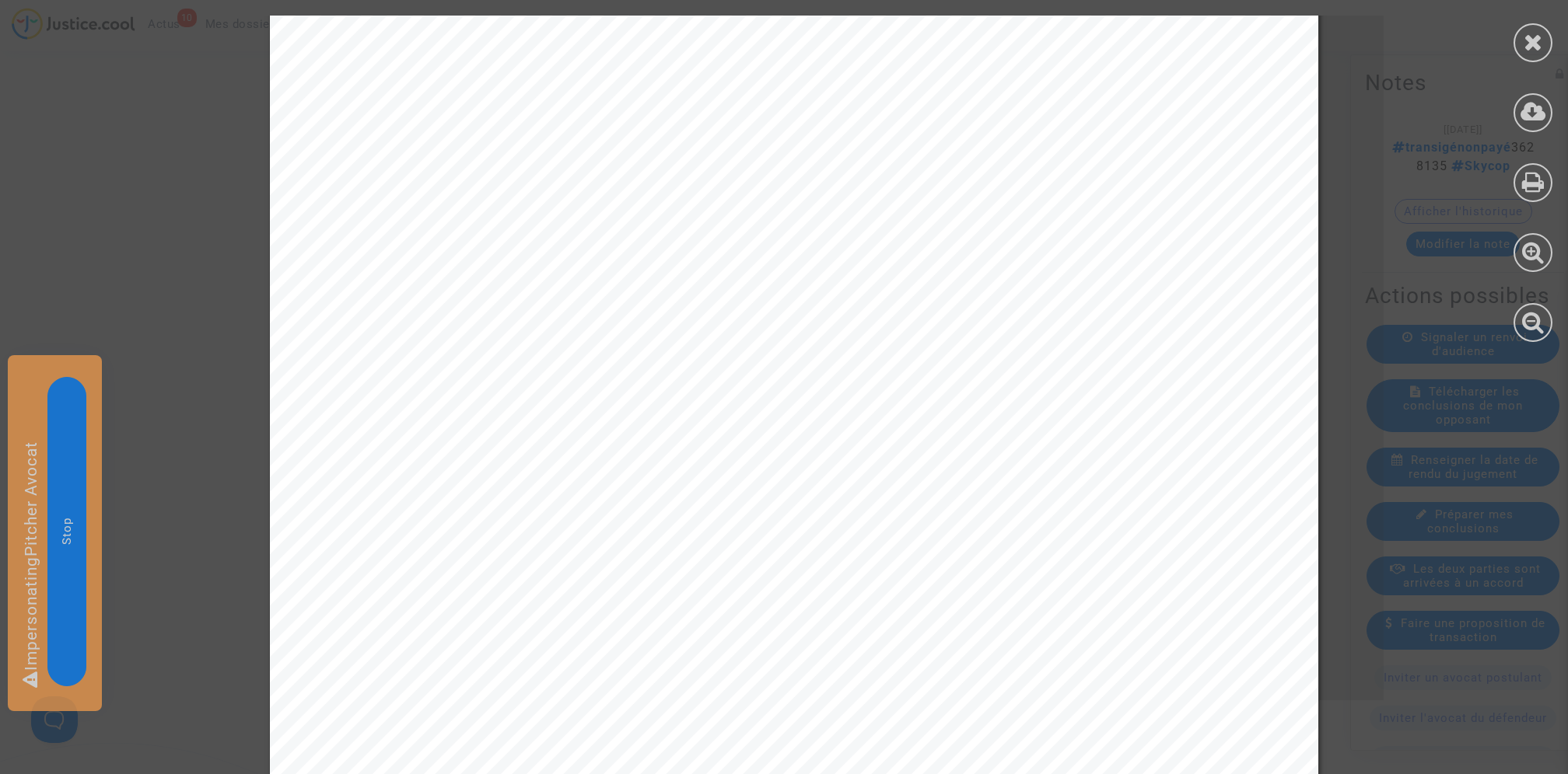
scroll to position [733, 0]
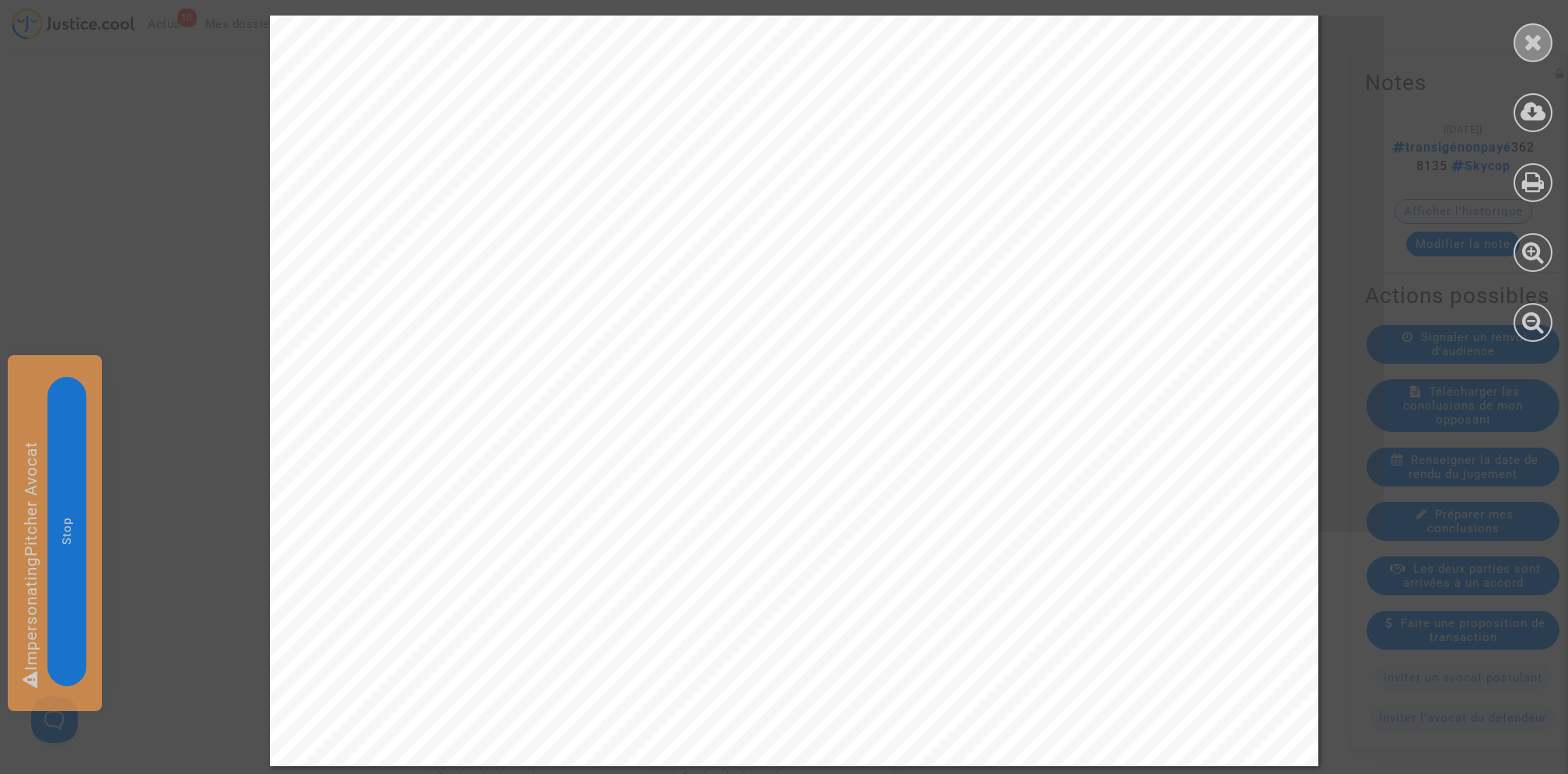
click at [1535, 30] on icon at bounding box center [1532, 42] width 19 height 24
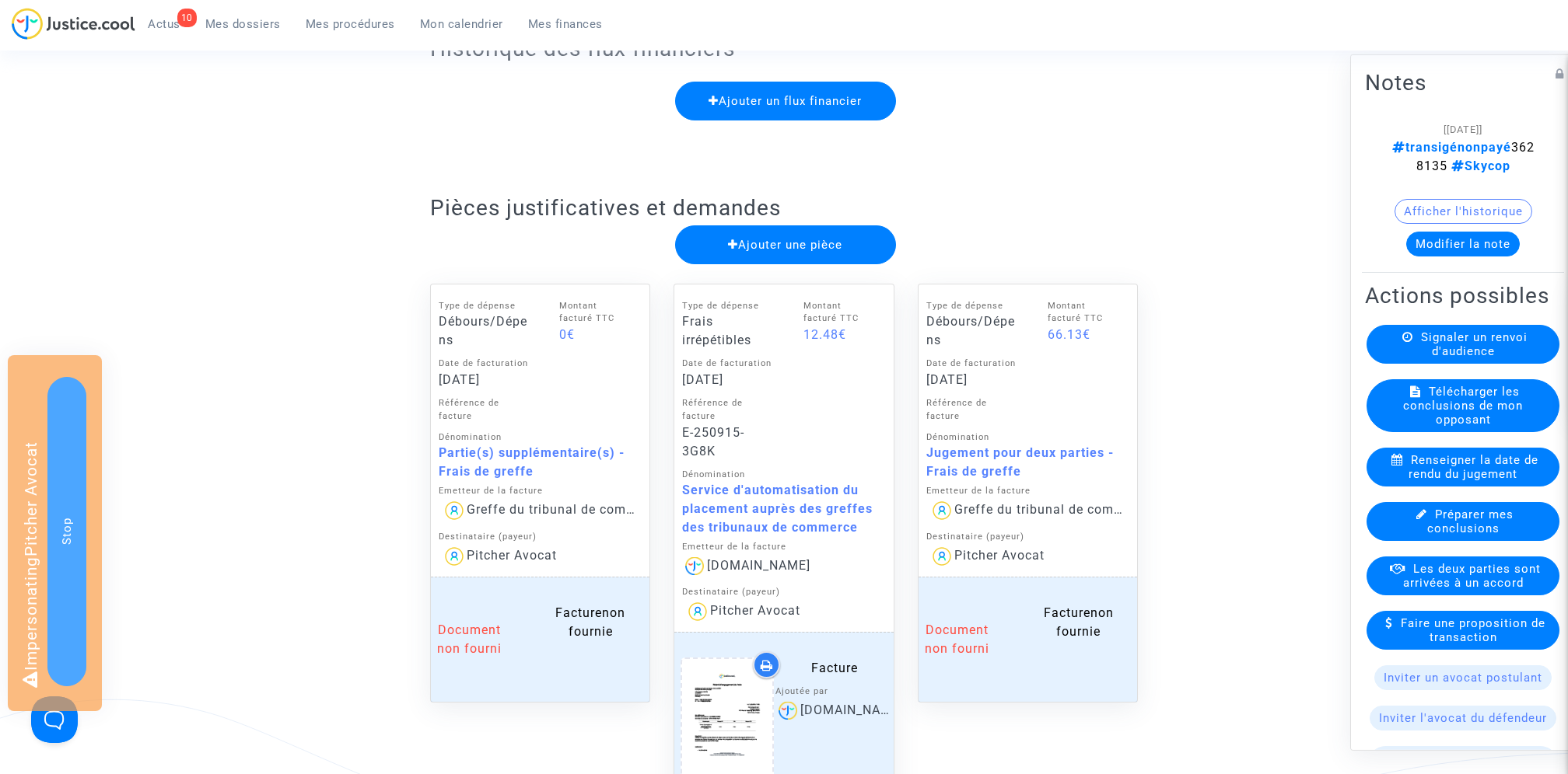
scroll to position [450, 0]
